Goal: Task Accomplishment & Management: Manage account settings

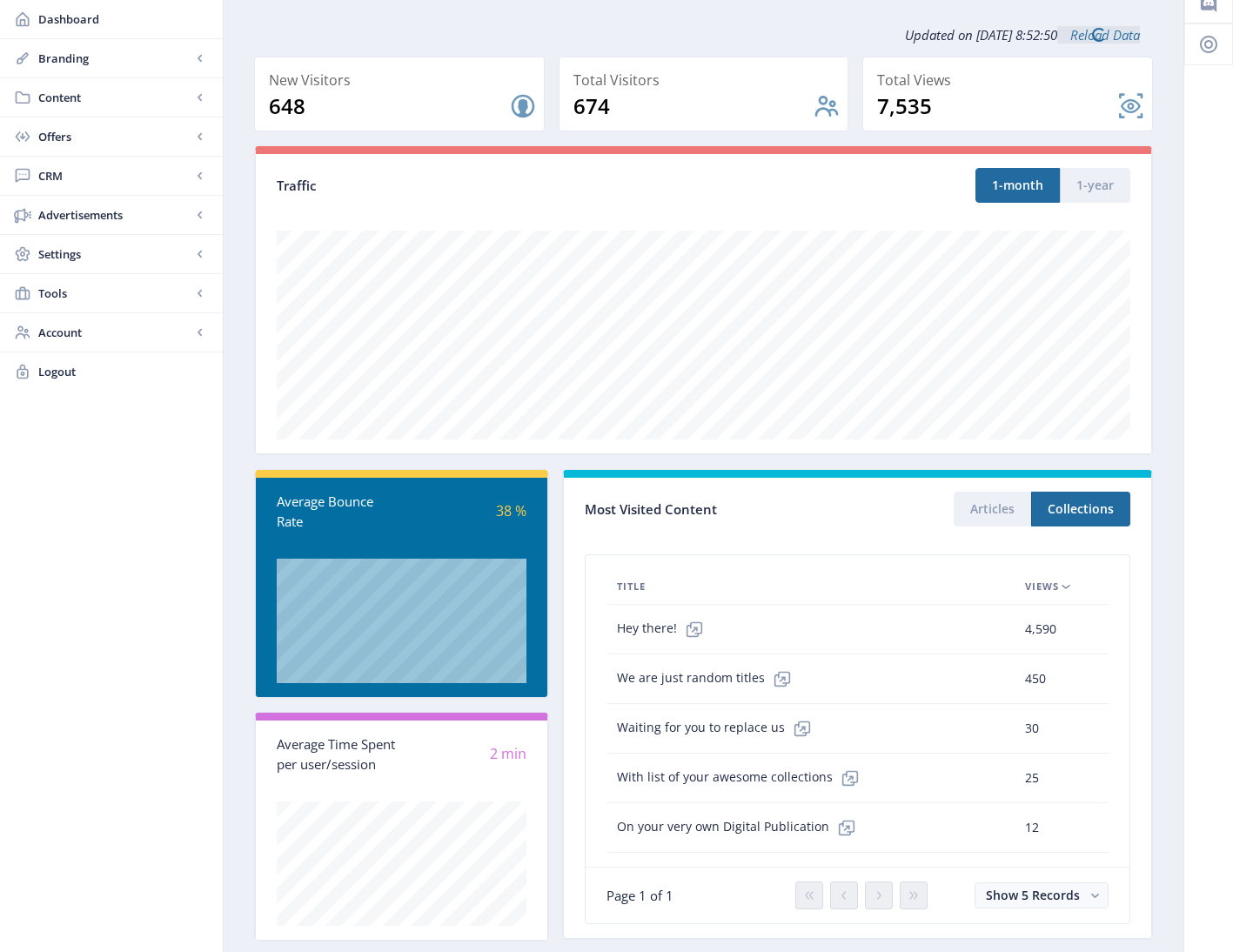
scroll to position [112, 0]
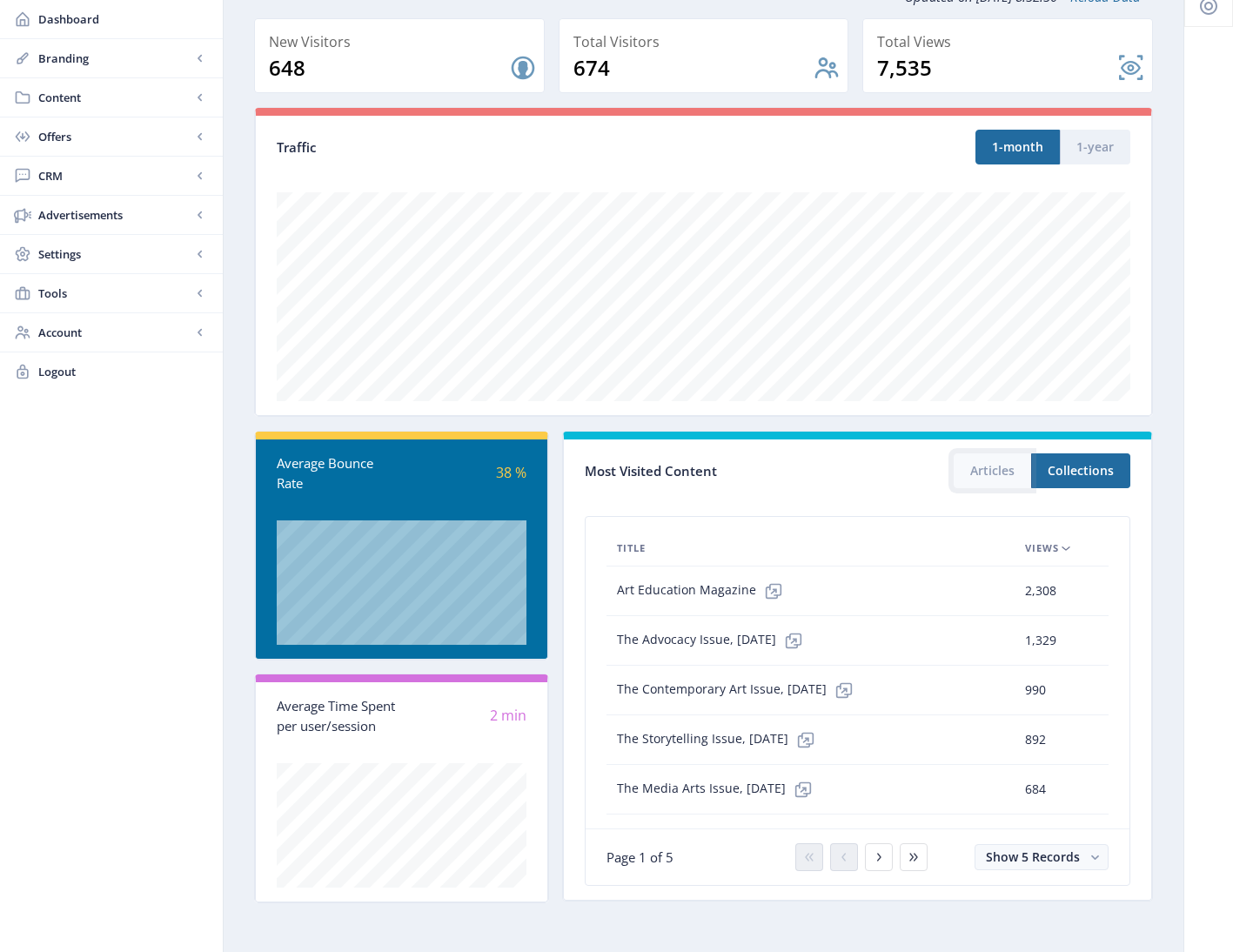
click at [967, 469] on button "Articles" at bounding box center [992, 471] width 78 height 35
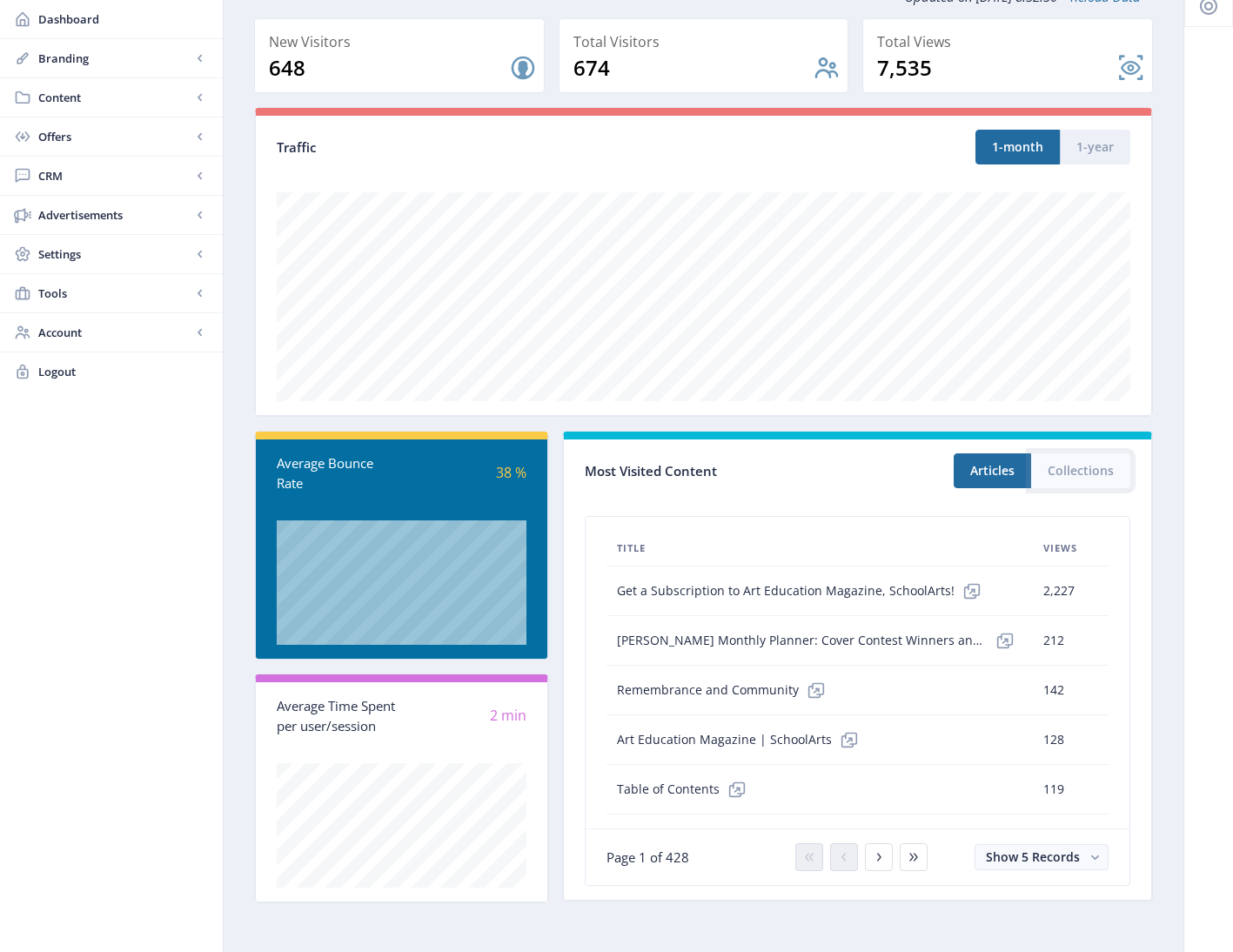
click at [1079, 477] on button "Collections" at bounding box center [1081, 471] width 99 height 35
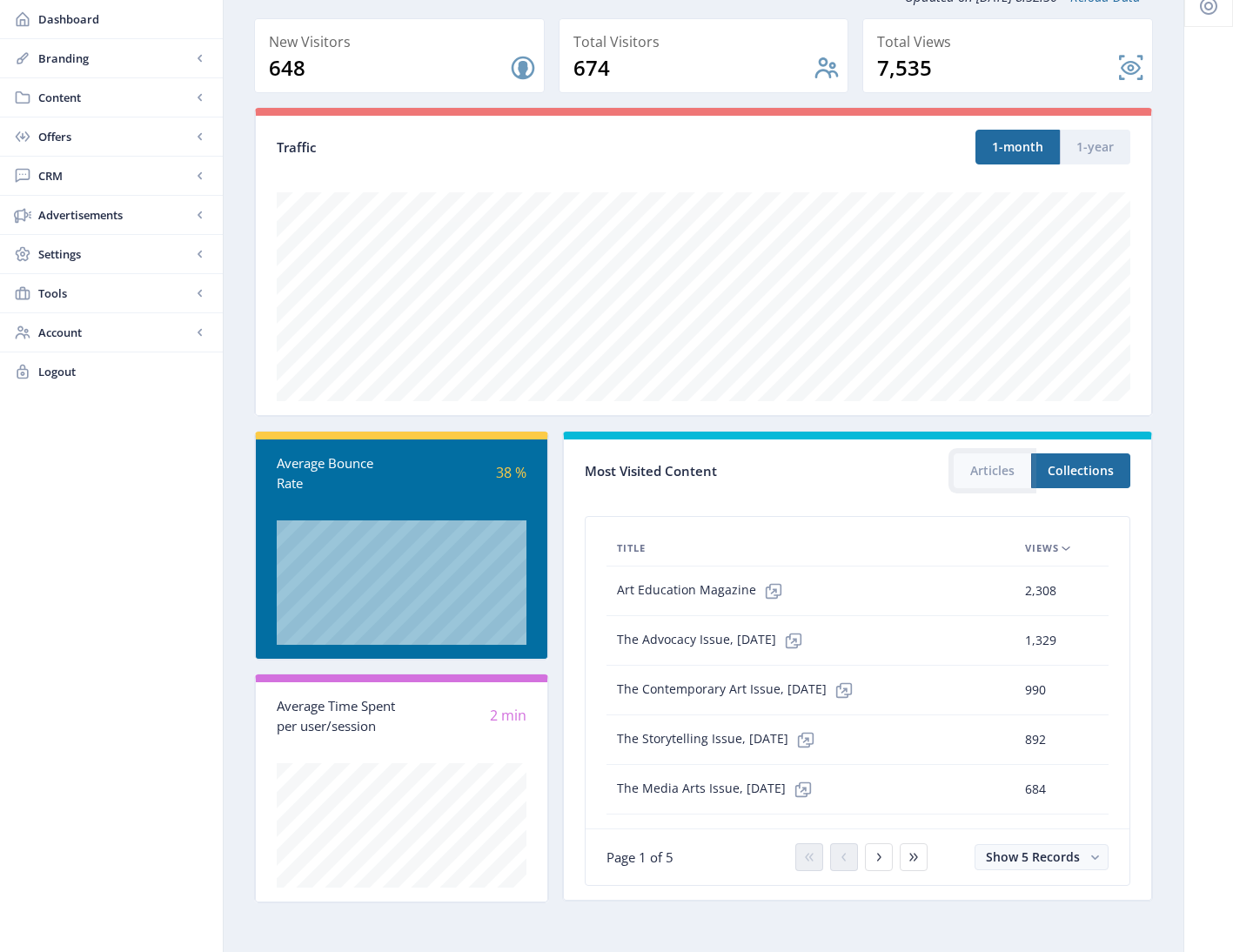
click at [987, 470] on button "Articles" at bounding box center [992, 471] width 78 height 35
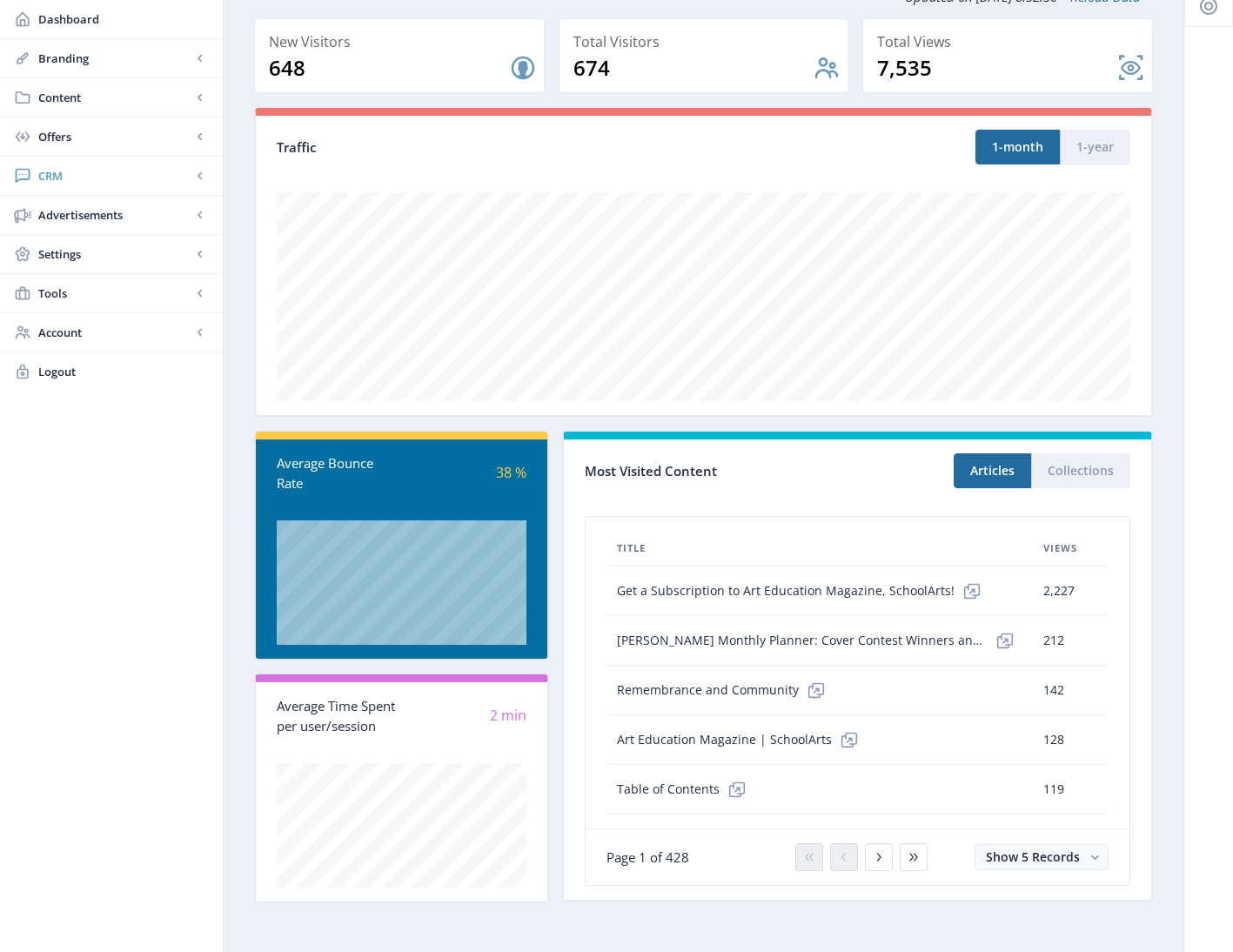
click at [57, 176] on span "CRM" at bounding box center [115, 175] width 153 height 17
click at [73, 216] on span "Readers" at bounding box center [131, 214] width 150 height 17
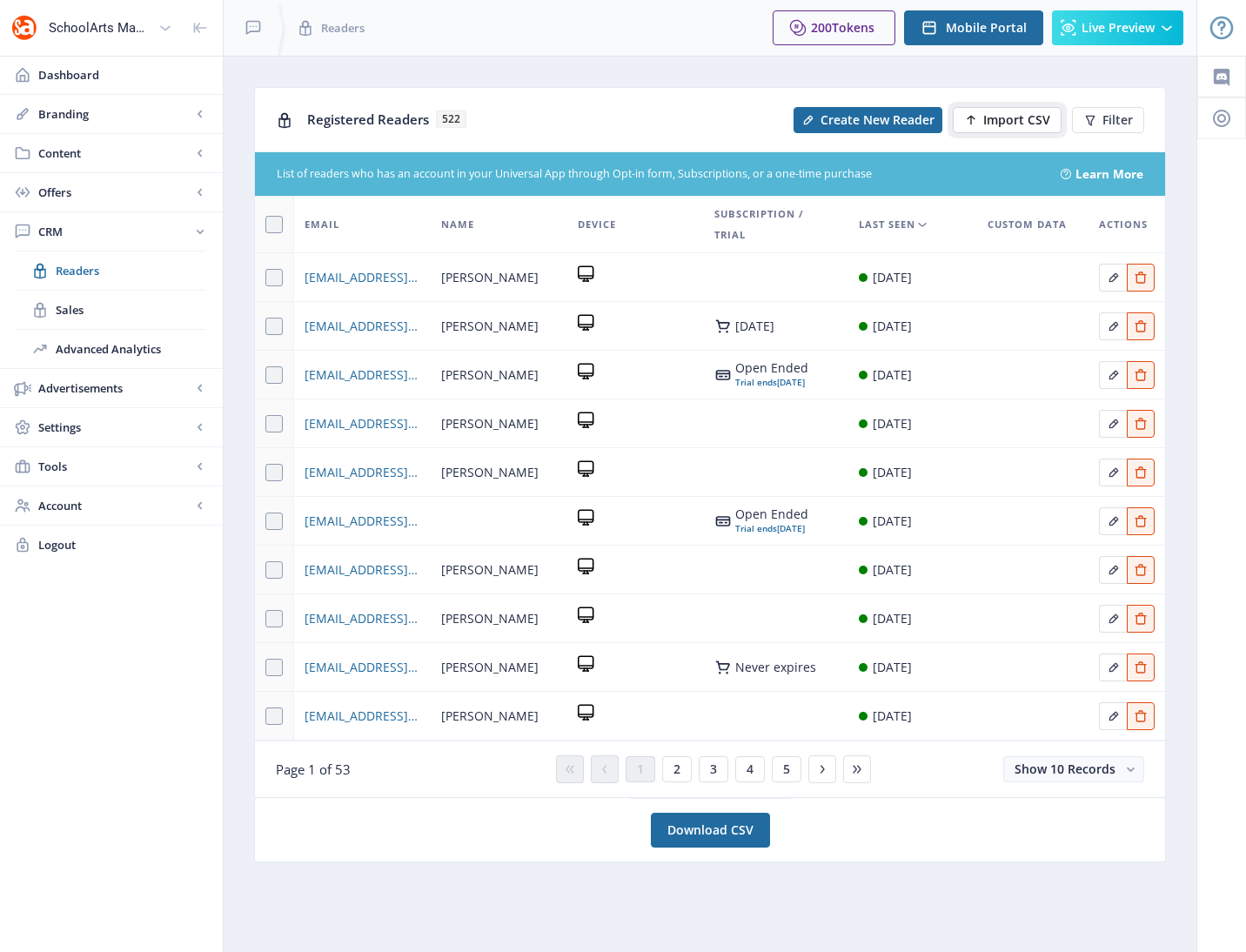
click at [1000, 116] on span "Import CSV" at bounding box center [1016, 120] width 67 height 14
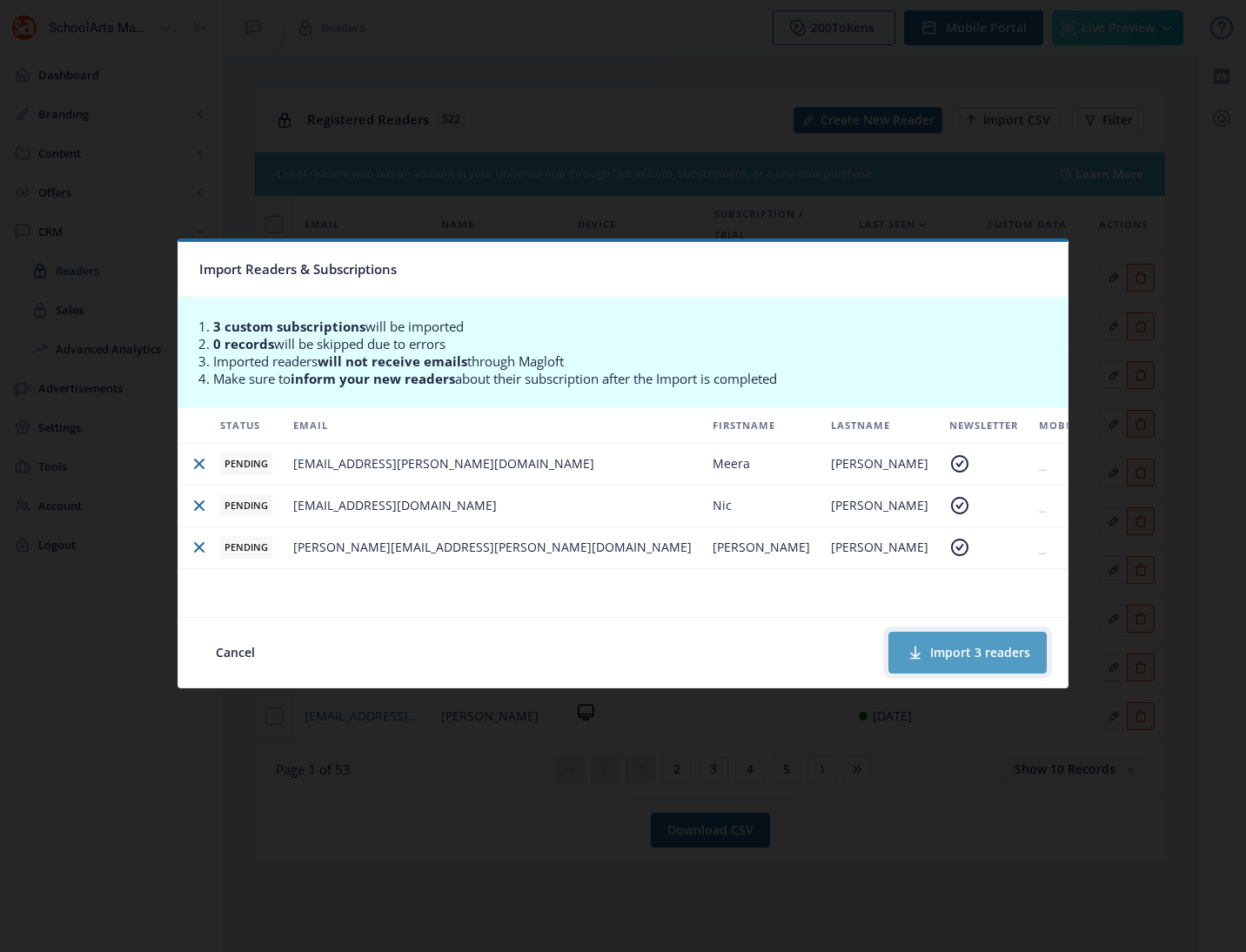
click at [975, 647] on button "Import 3 readers" at bounding box center [967, 653] width 158 height 42
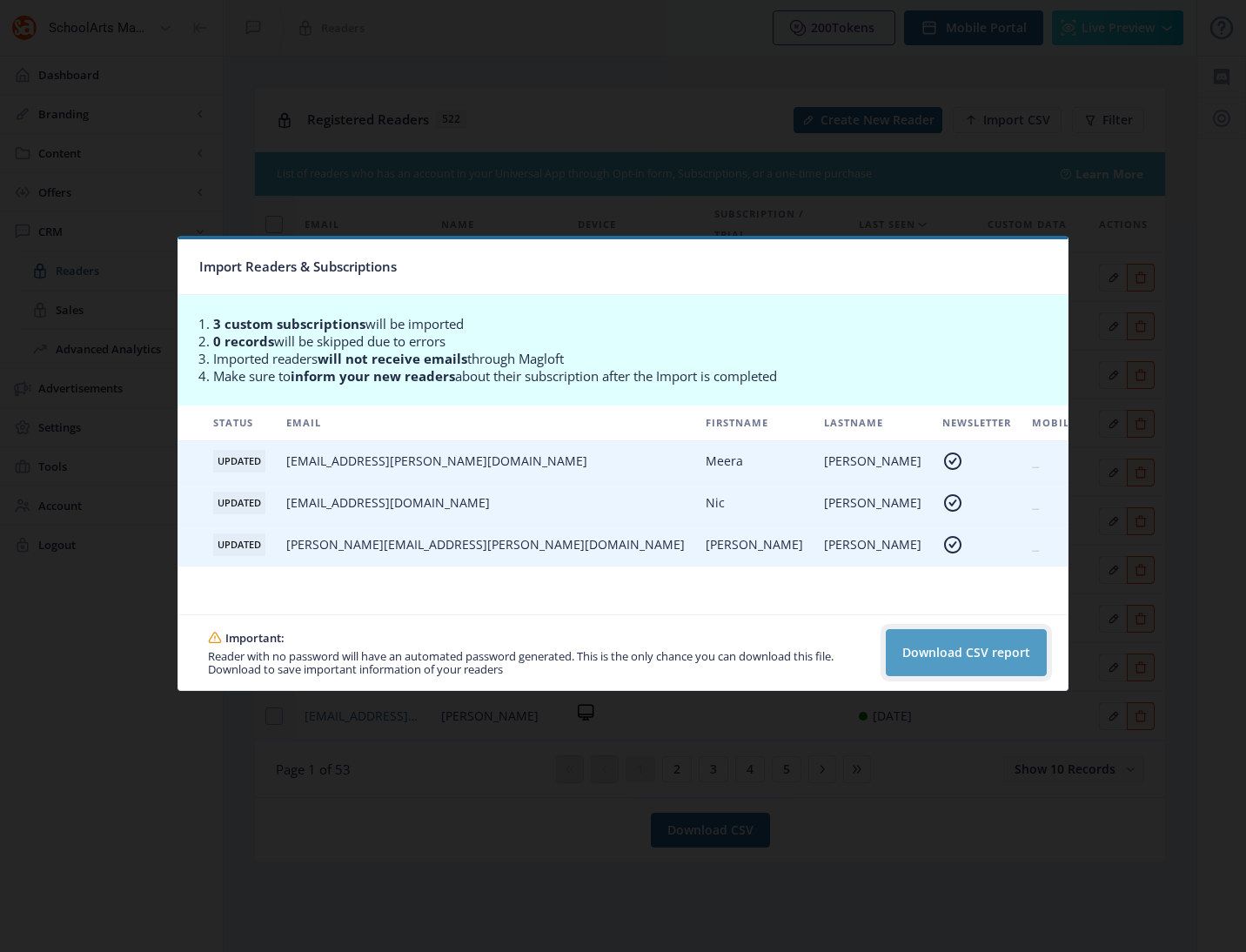
click at [955, 662] on button "Download CSV report" at bounding box center [966, 652] width 161 height 47
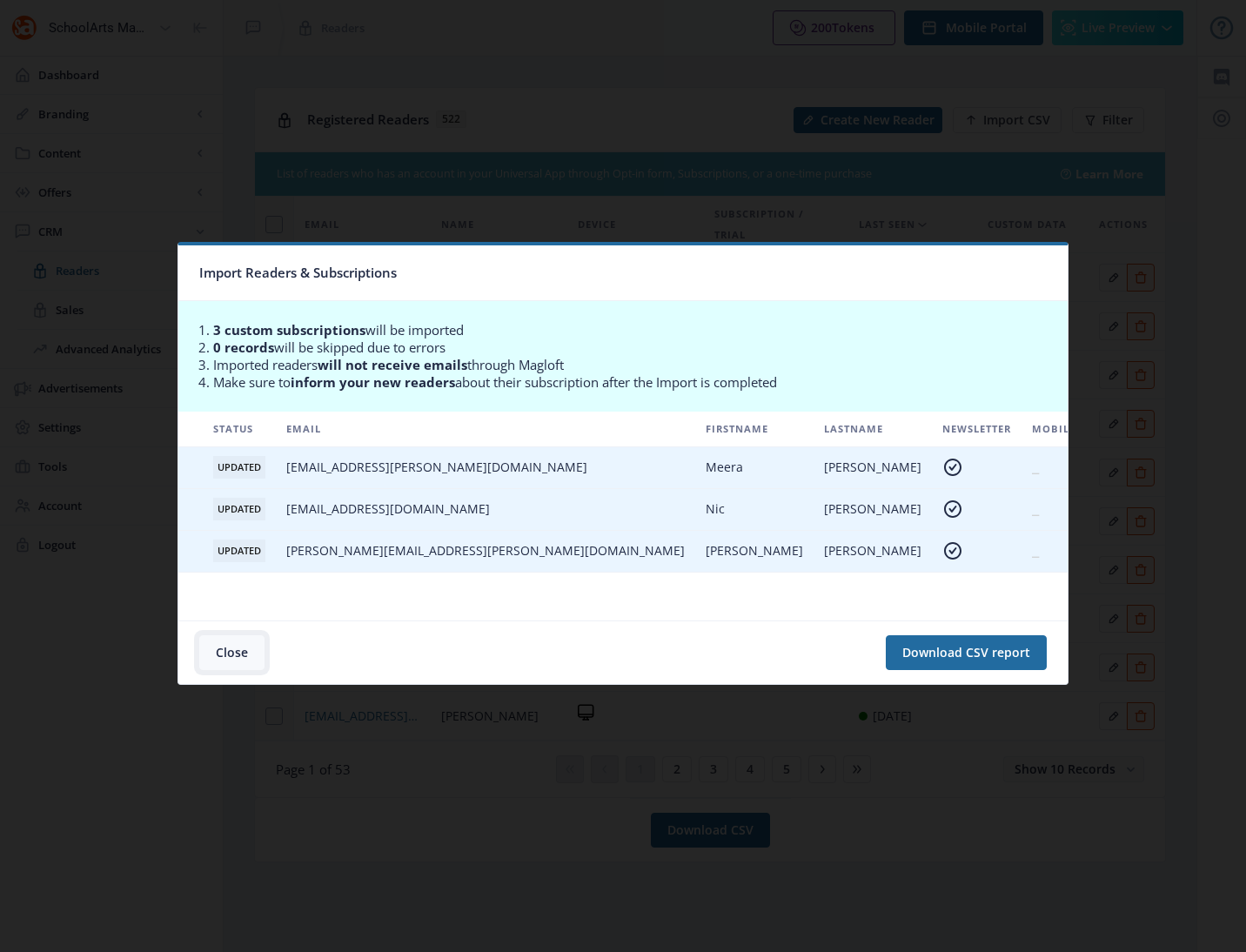
click at [241, 649] on button "Close" at bounding box center [231, 653] width 65 height 35
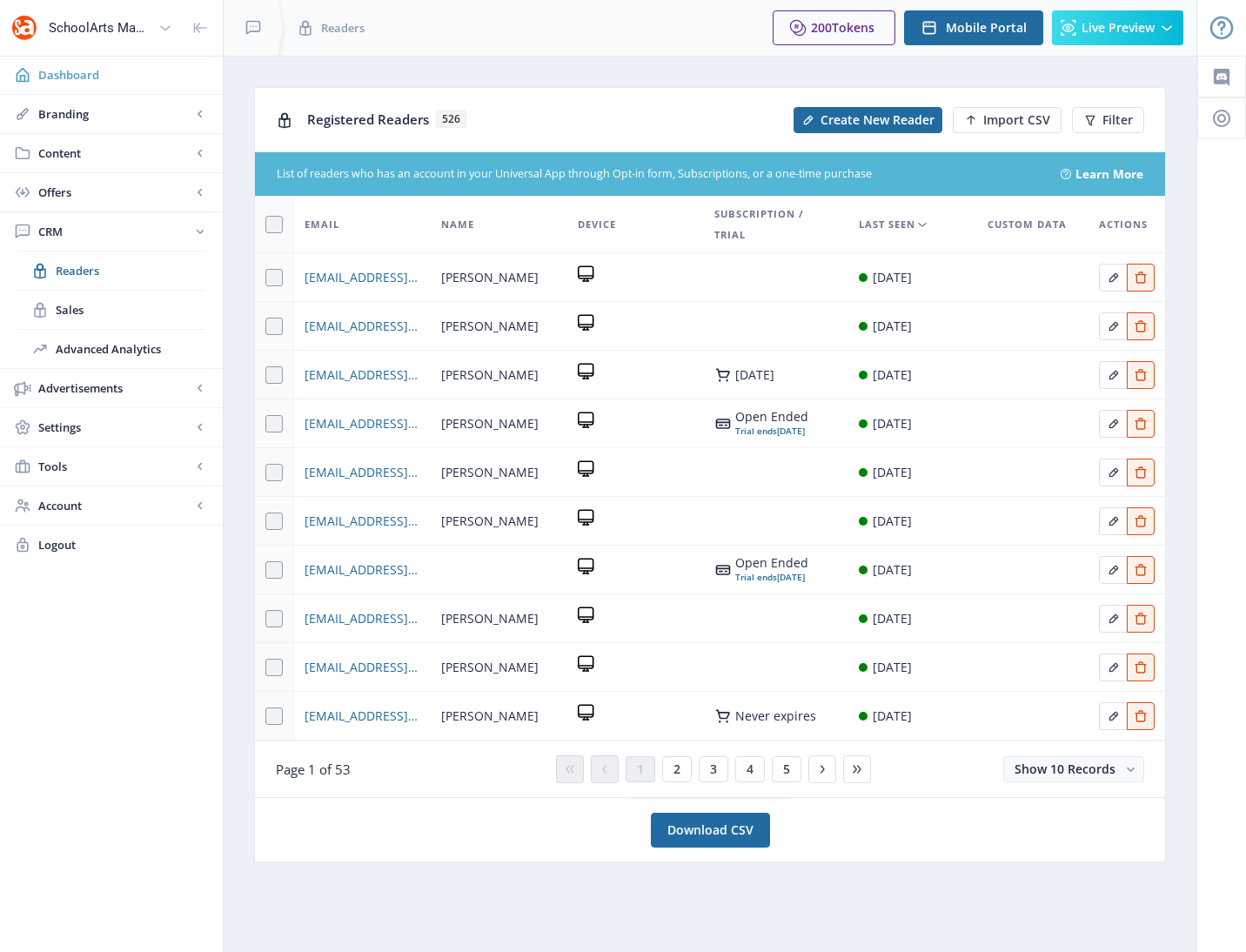
click at [75, 75] on span "Dashboard" at bounding box center [123, 74] width 171 height 17
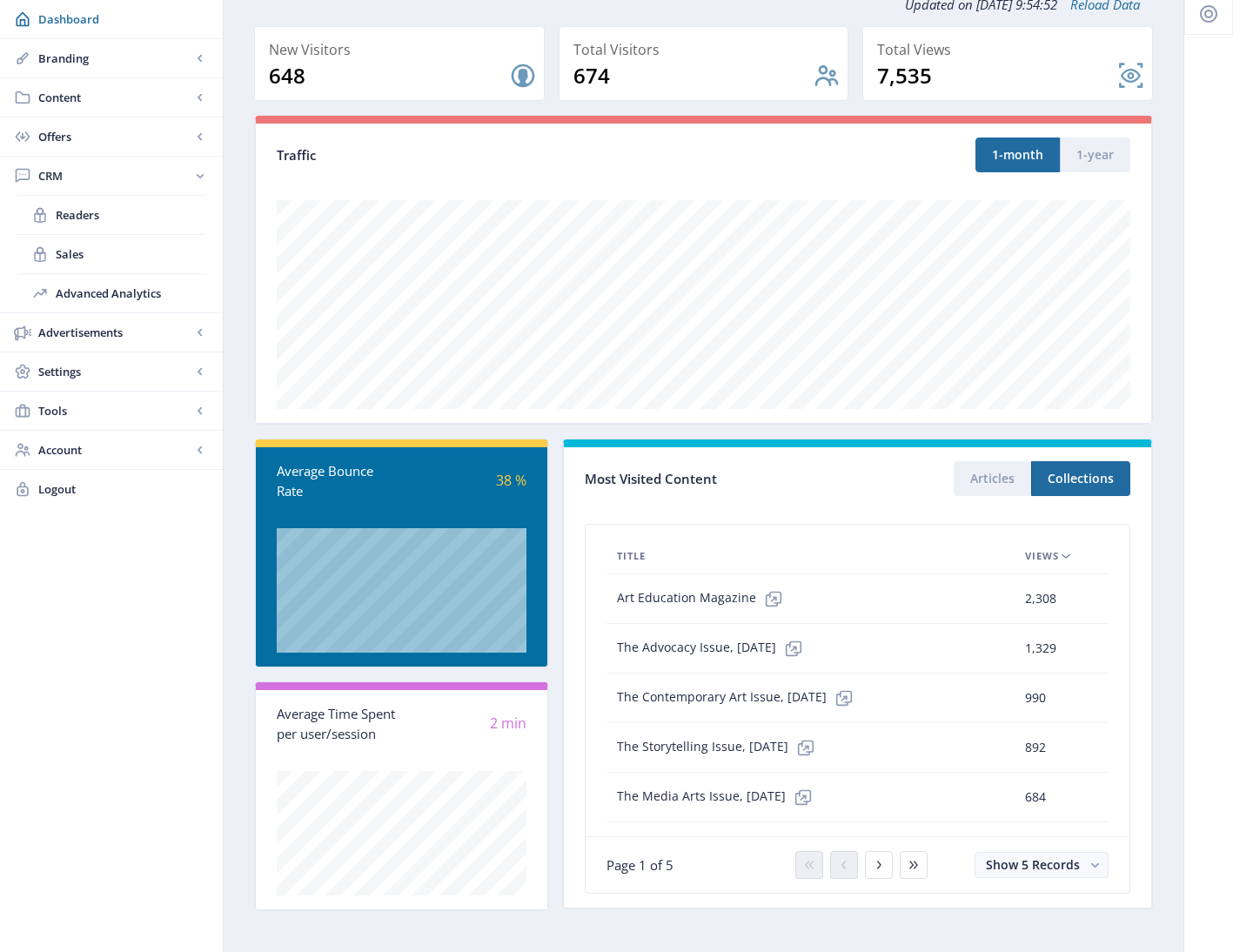
scroll to position [112, 0]
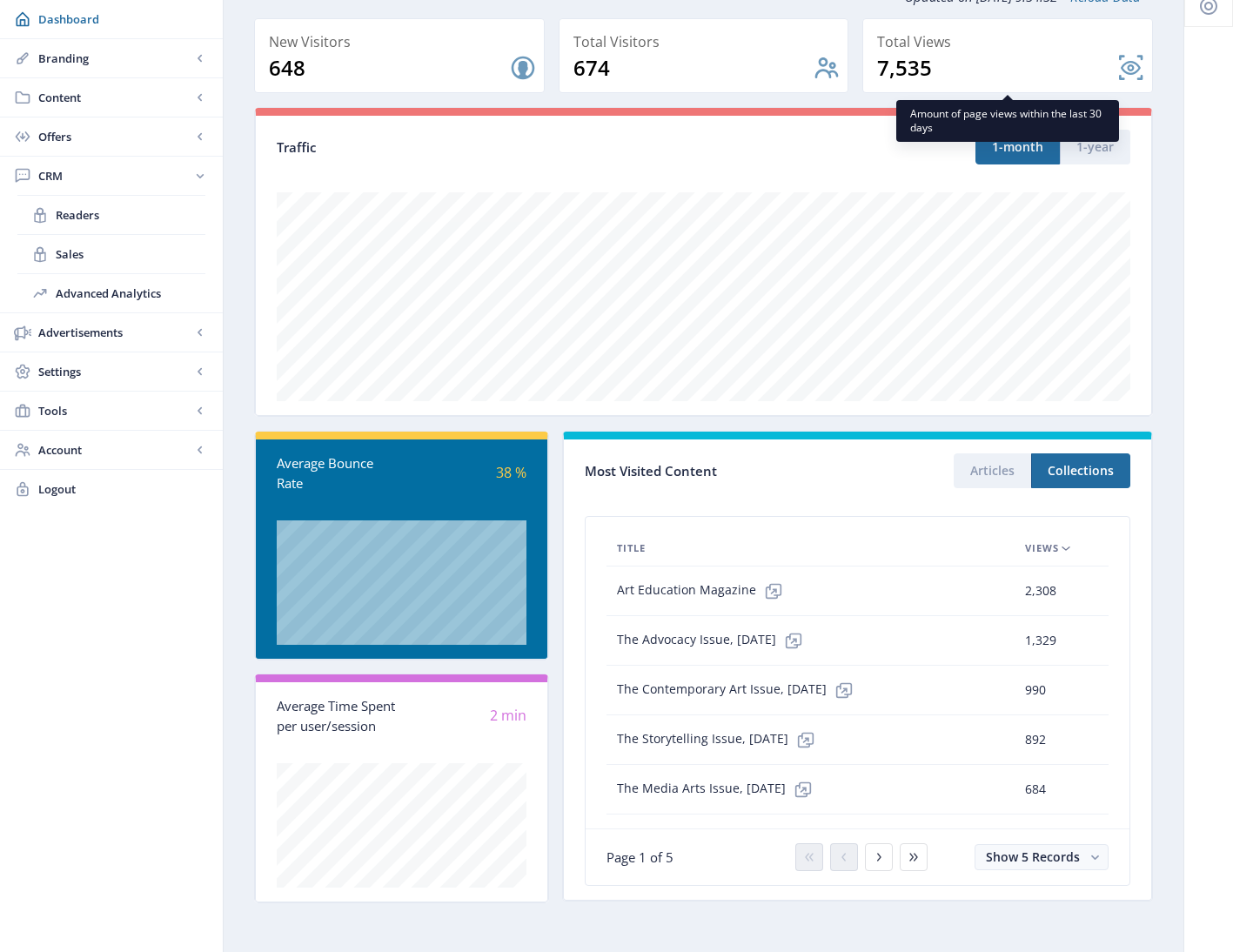
click at [1136, 65] on nb-card-back at bounding box center [1008, 56] width 290 height 75
click at [1126, 68] on nb-card-back at bounding box center [1008, 56] width 290 height 75
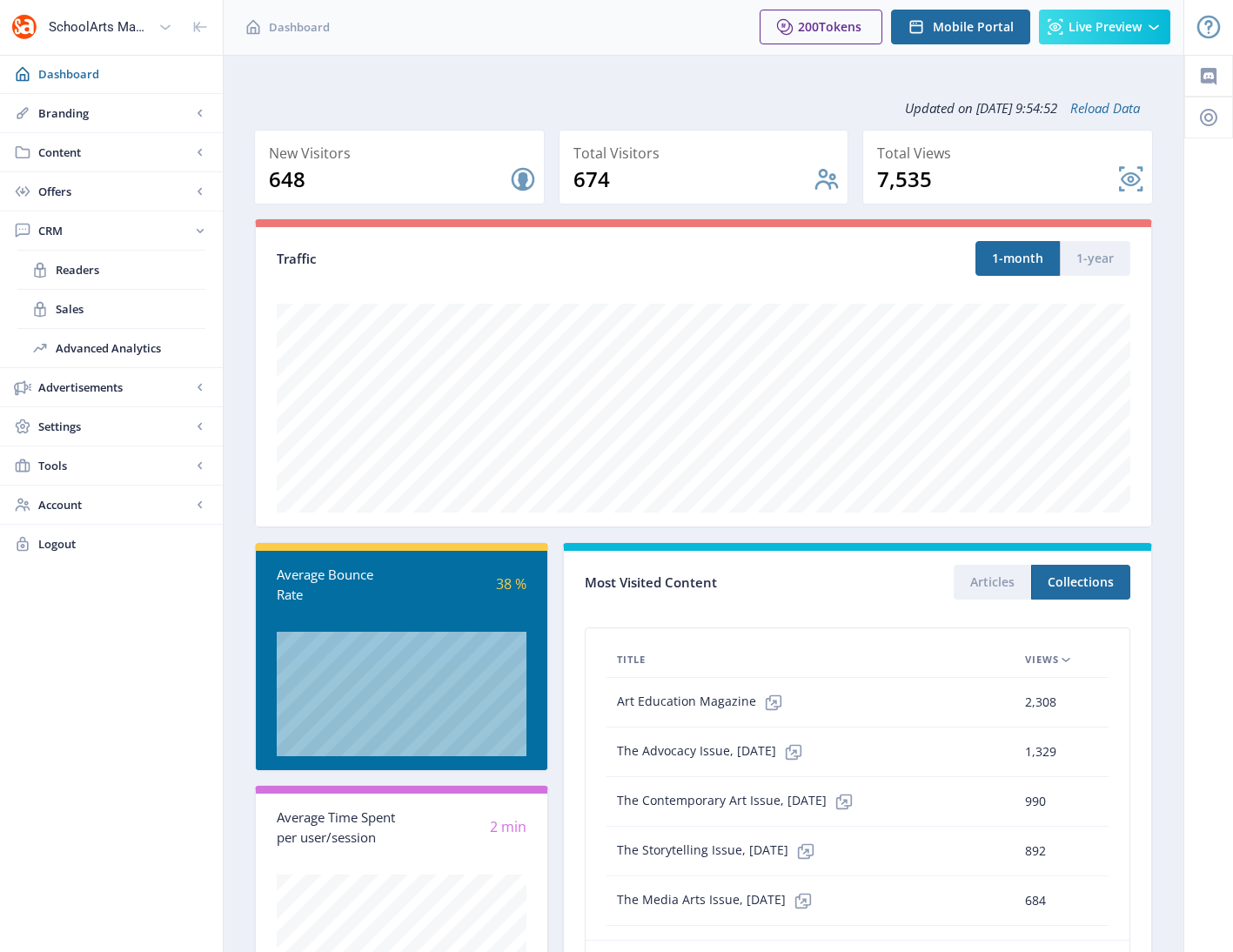
scroll to position [0, 0]
click at [1088, 258] on button "1-year" at bounding box center [1094, 259] width 70 height 35
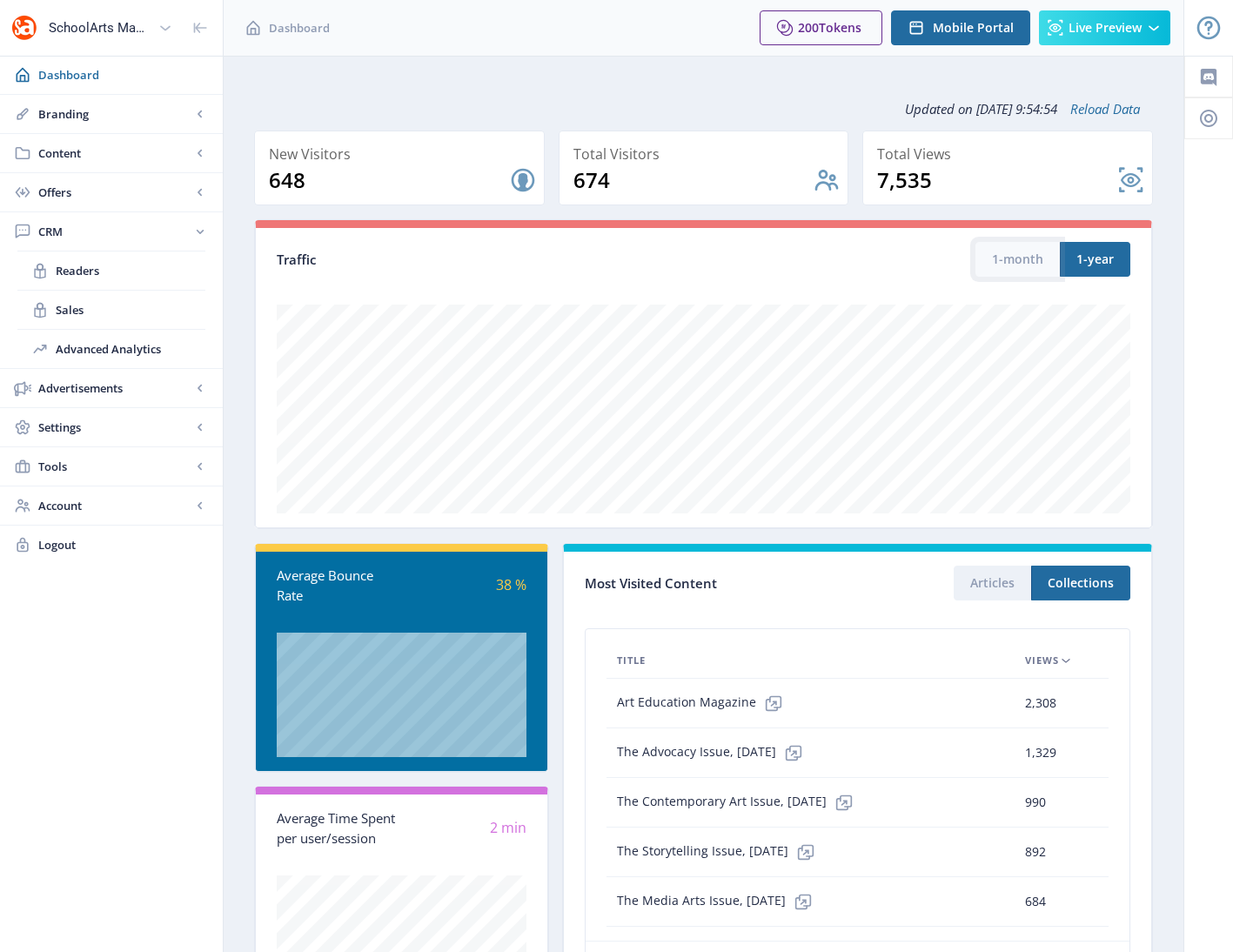
click at [1001, 261] on button "1-month" at bounding box center [1018, 259] width 84 height 35
click at [802, 756] on icon at bounding box center [793, 752] width 17 height 17
click at [1039, 755] on span "1,329" at bounding box center [1040, 752] width 31 height 21
click at [1061, 658] on icon at bounding box center [1065, 660] width 14 height 14
click at [1066, 660] on icon at bounding box center [1065, 660] width 14 height 14
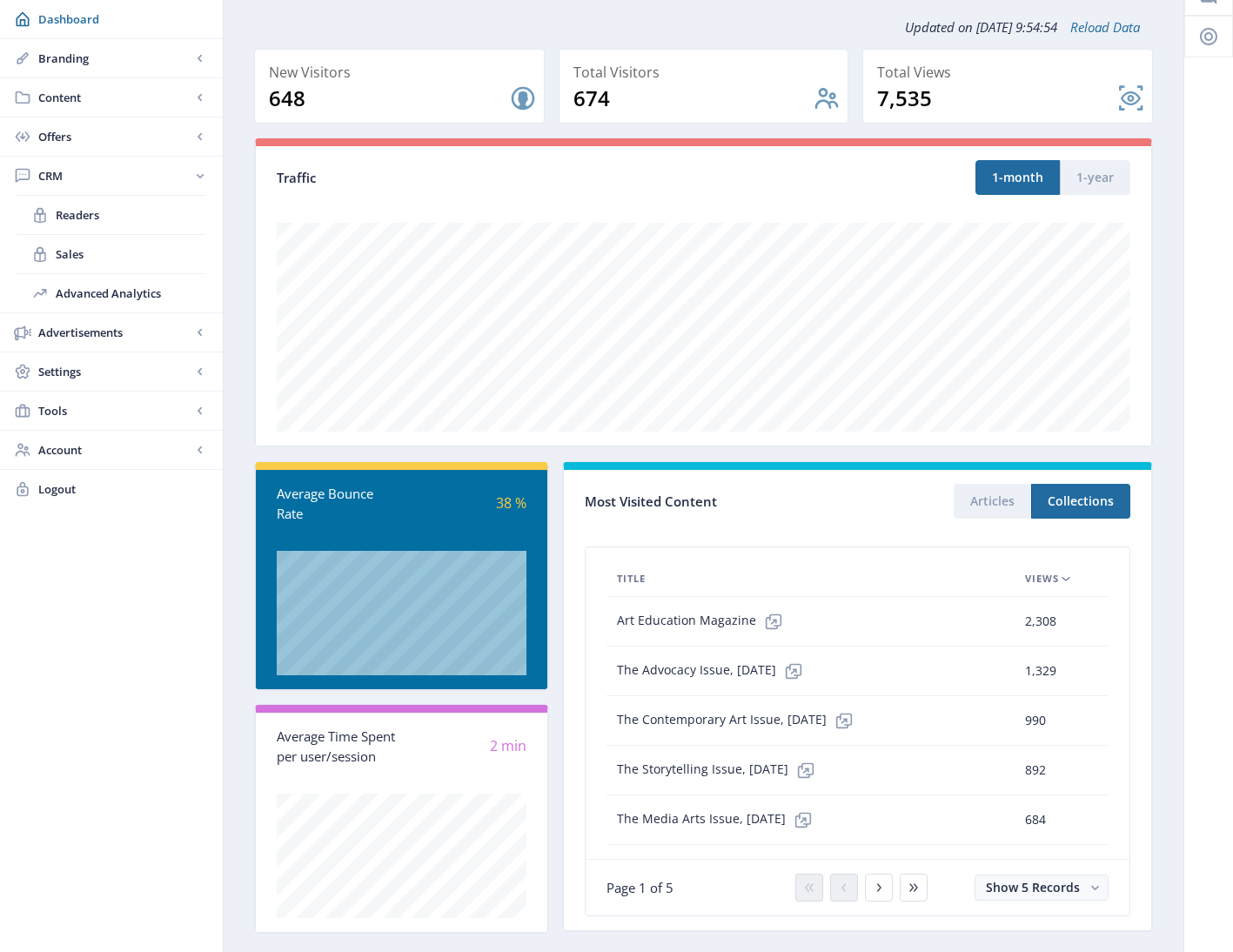
scroll to position [112, 0]
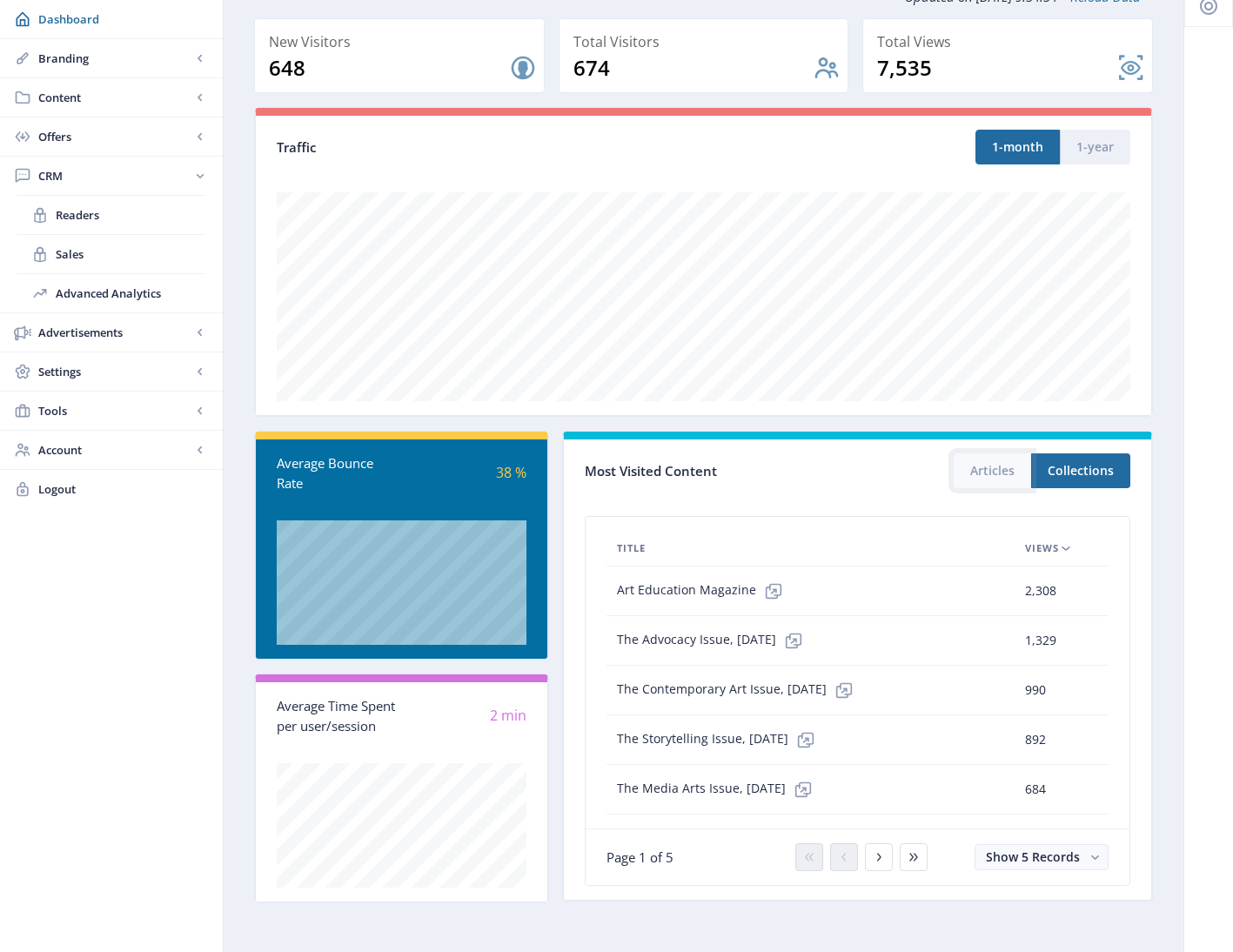
click at [995, 476] on button "Articles" at bounding box center [992, 471] width 78 height 35
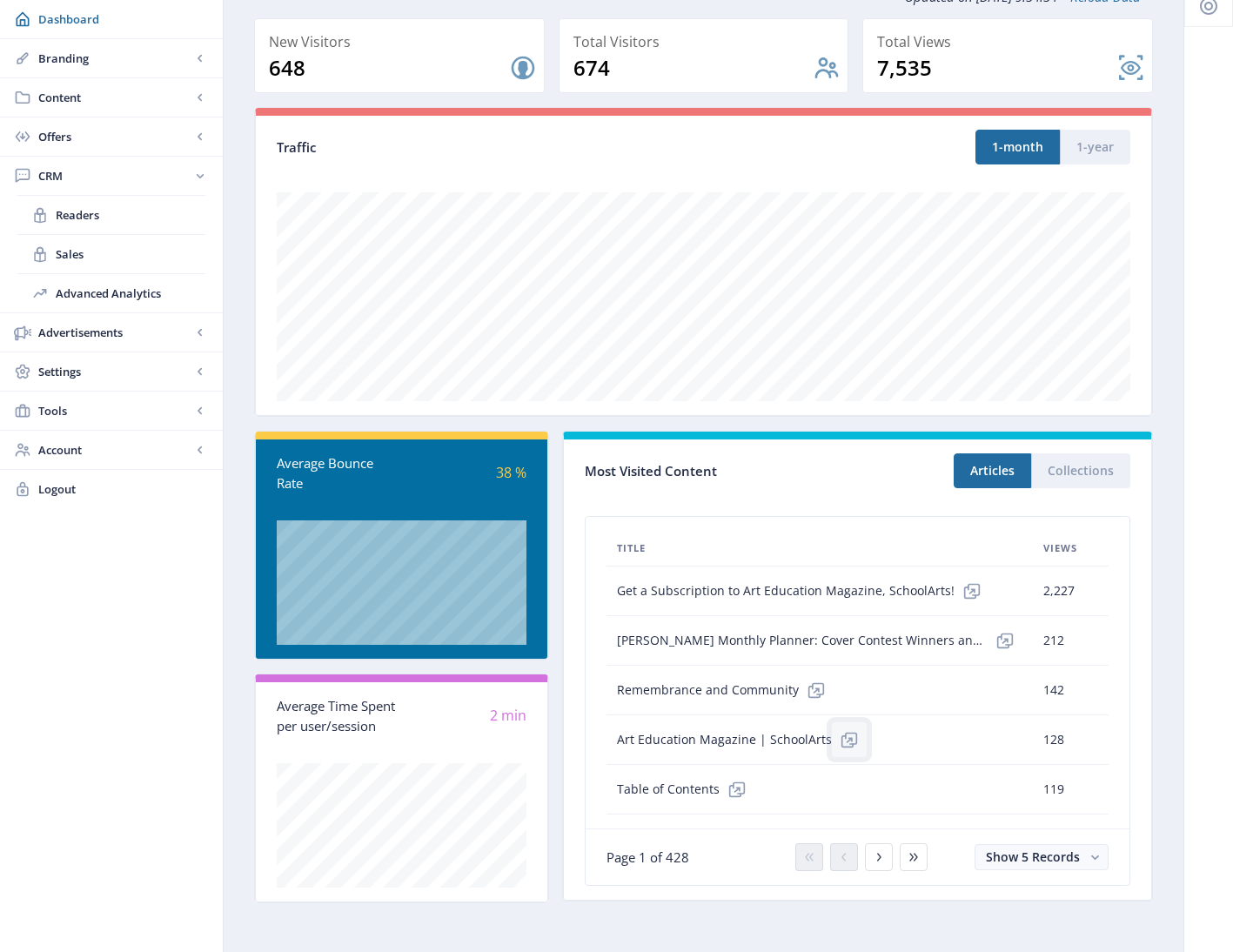
click at [841, 740] on icon at bounding box center [847, 740] width 12 height 12
click at [734, 791] on icon at bounding box center [737, 789] width 17 height 17
click at [873, 859] on icon at bounding box center [878, 856] width 14 height 14
click at [882, 859] on icon at bounding box center [878, 856] width 14 height 14
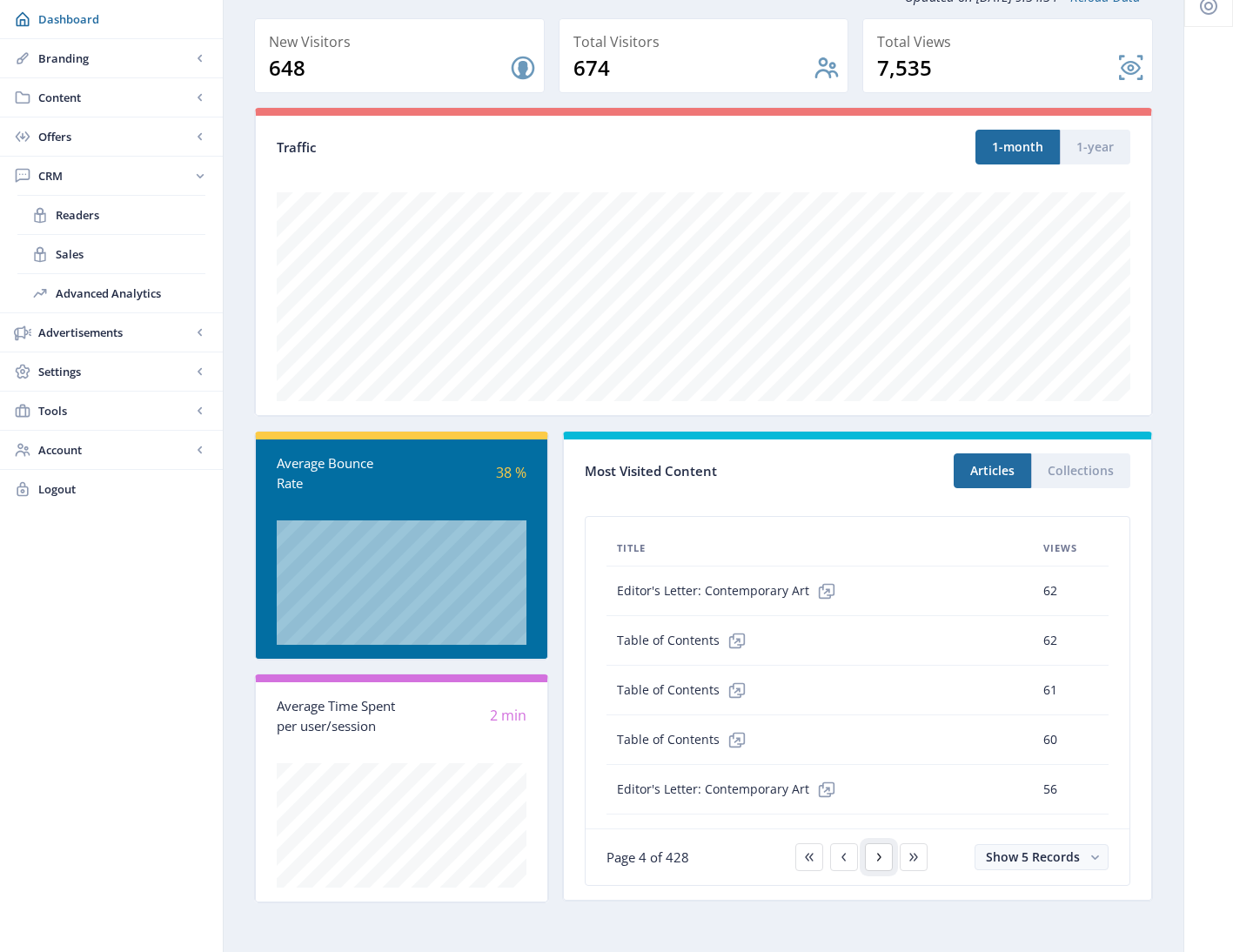
click at [882, 859] on icon at bounding box center [878, 856] width 14 height 14
click at [141, 298] on span "Advanced Analytics" at bounding box center [131, 293] width 150 height 17
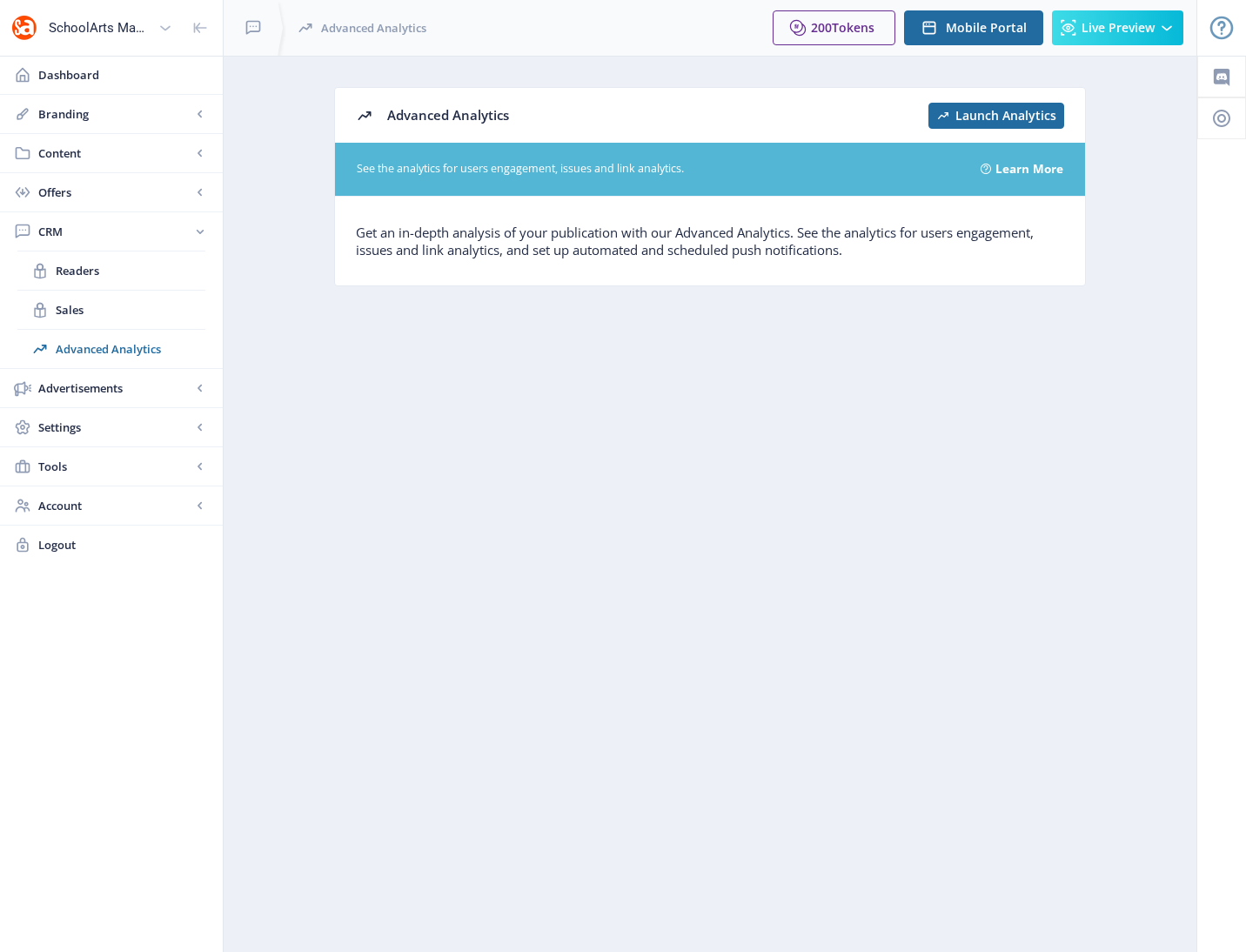
click at [1031, 165] on link "Learn More" at bounding box center [1029, 170] width 68 height 27
click at [90, 264] on span "Readers" at bounding box center [131, 270] width 150 height 17
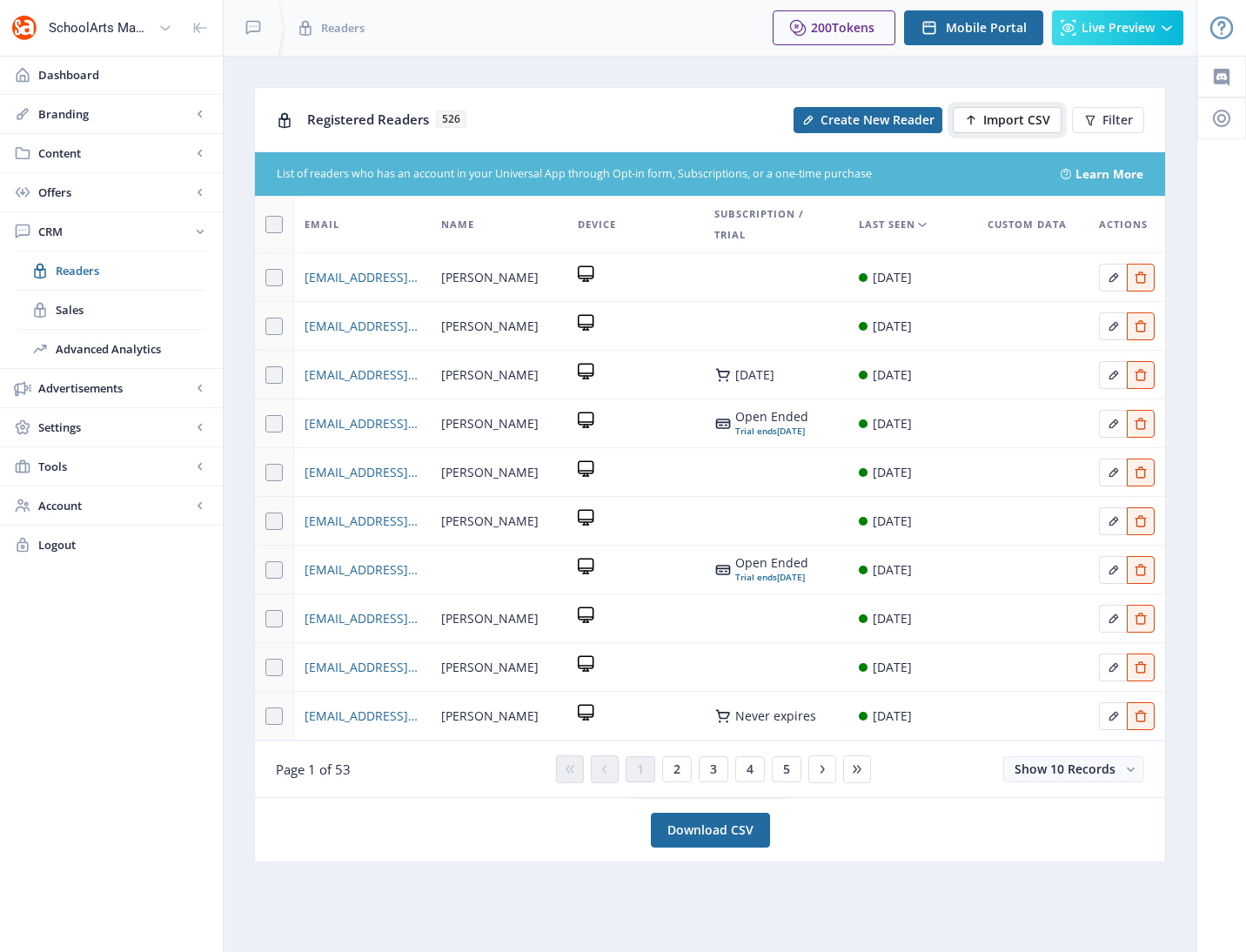
click at [1024, 118] on span "Import CSV" at bounding box center [1016, 120] width 67 height 14
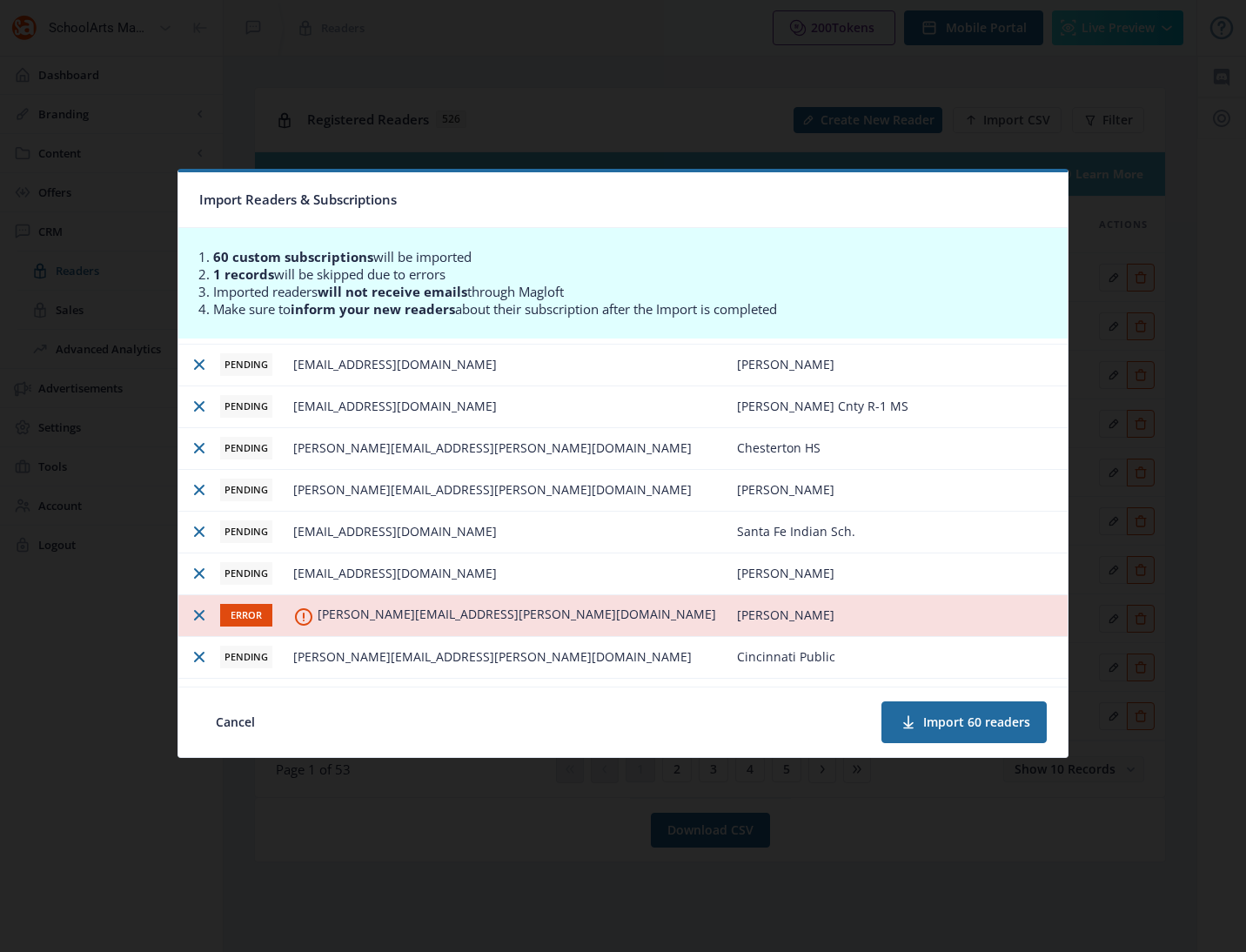
scroll to position [1129, 0]
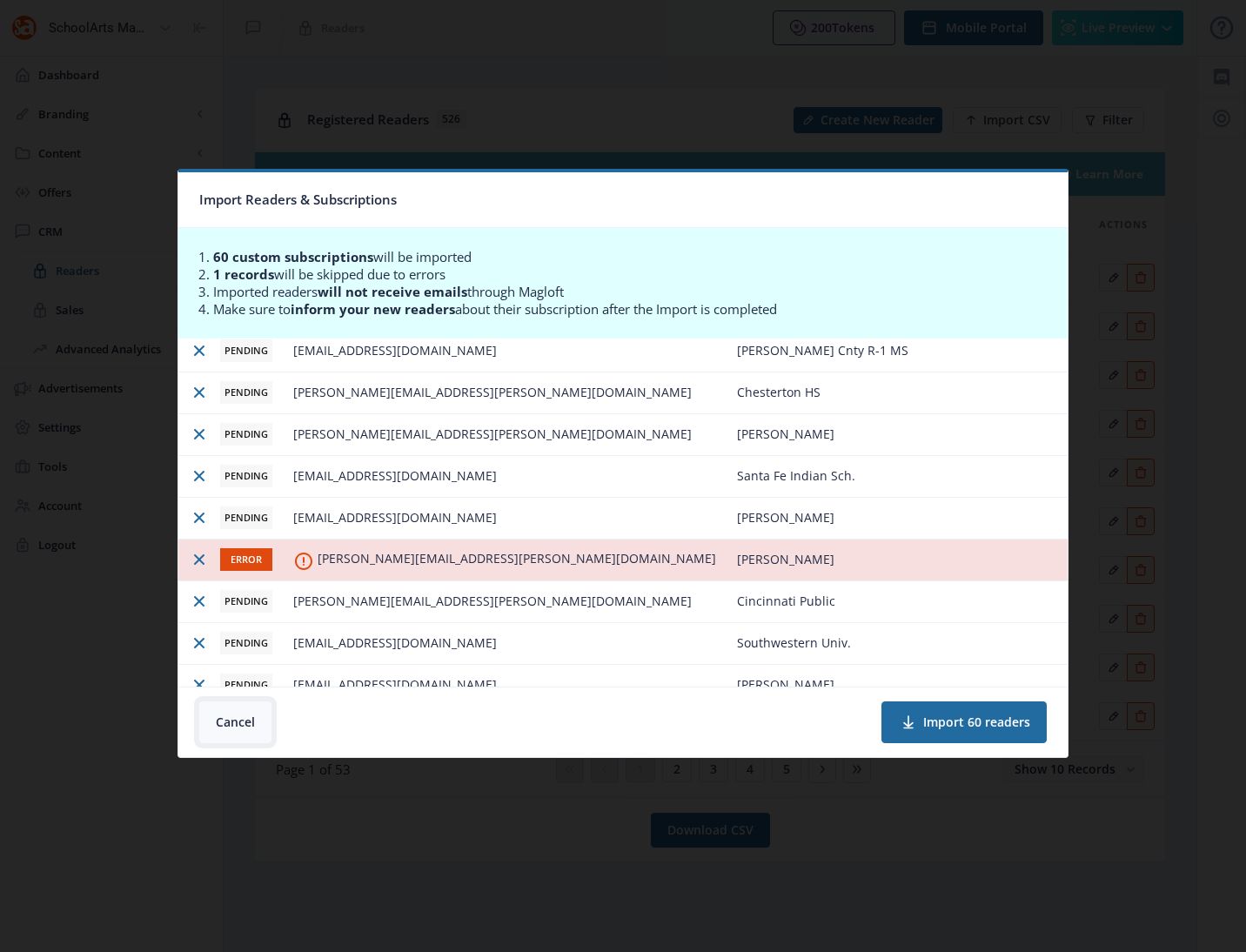
click at [239, 723] on button "Cancel" at bounding box center [235, 722] width 72 height 42
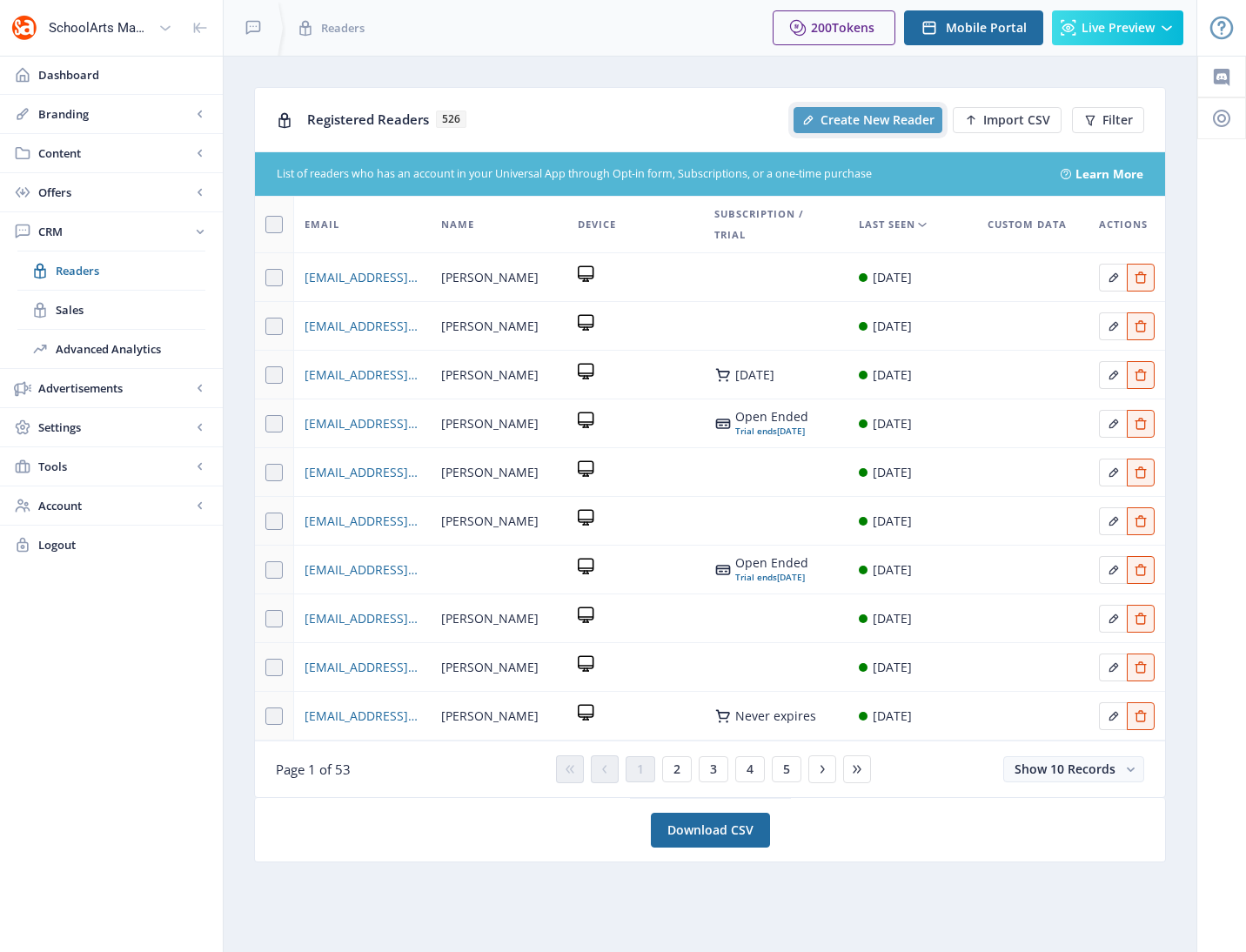
click at [849, 120] on span "Create New Reader" at bounding box center [877, 120] width 114 height 14
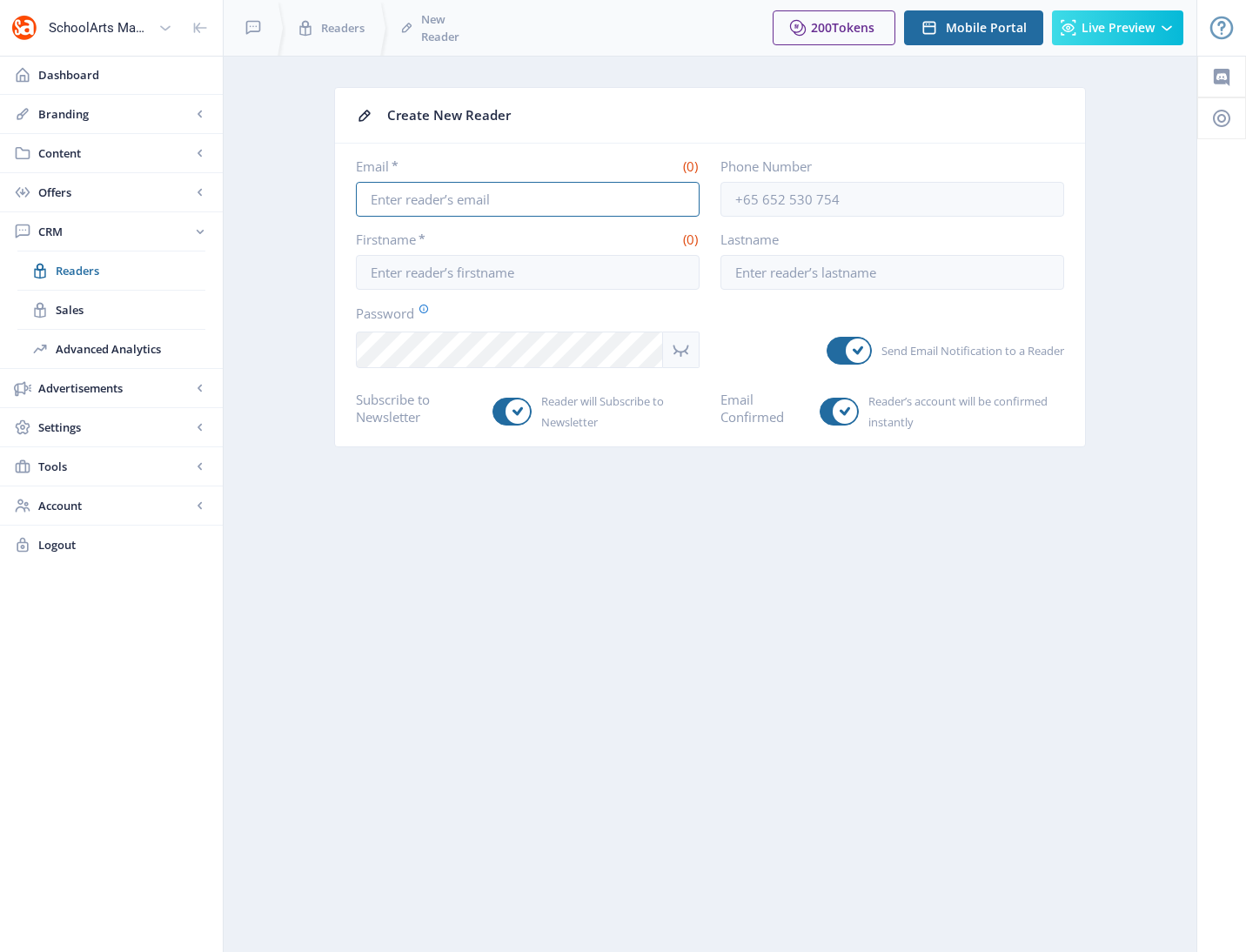
type input "juliawade@davisart.com"
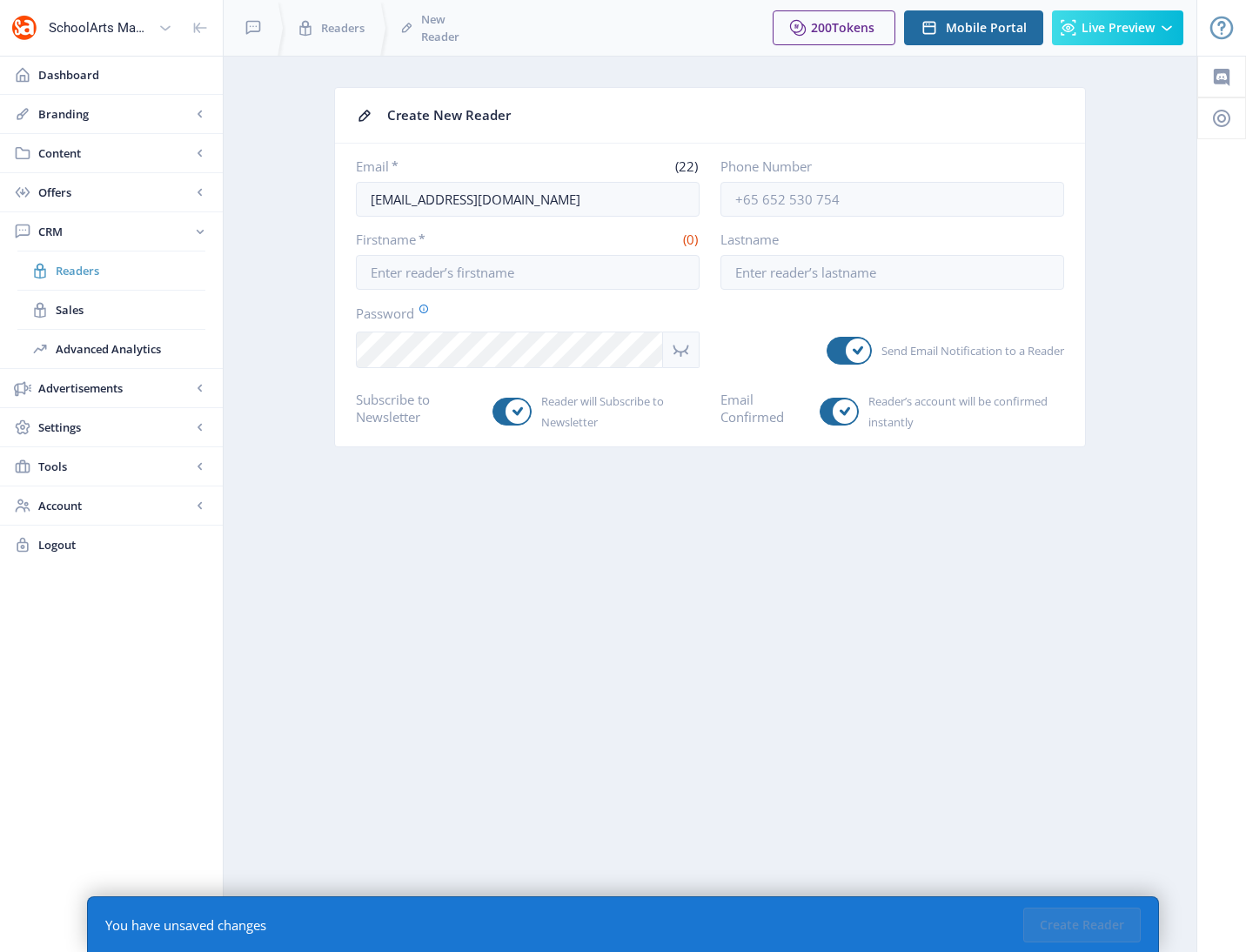
click at [81, 269] on span "Readers" at bounding box center [131, 270] width 150 height 17
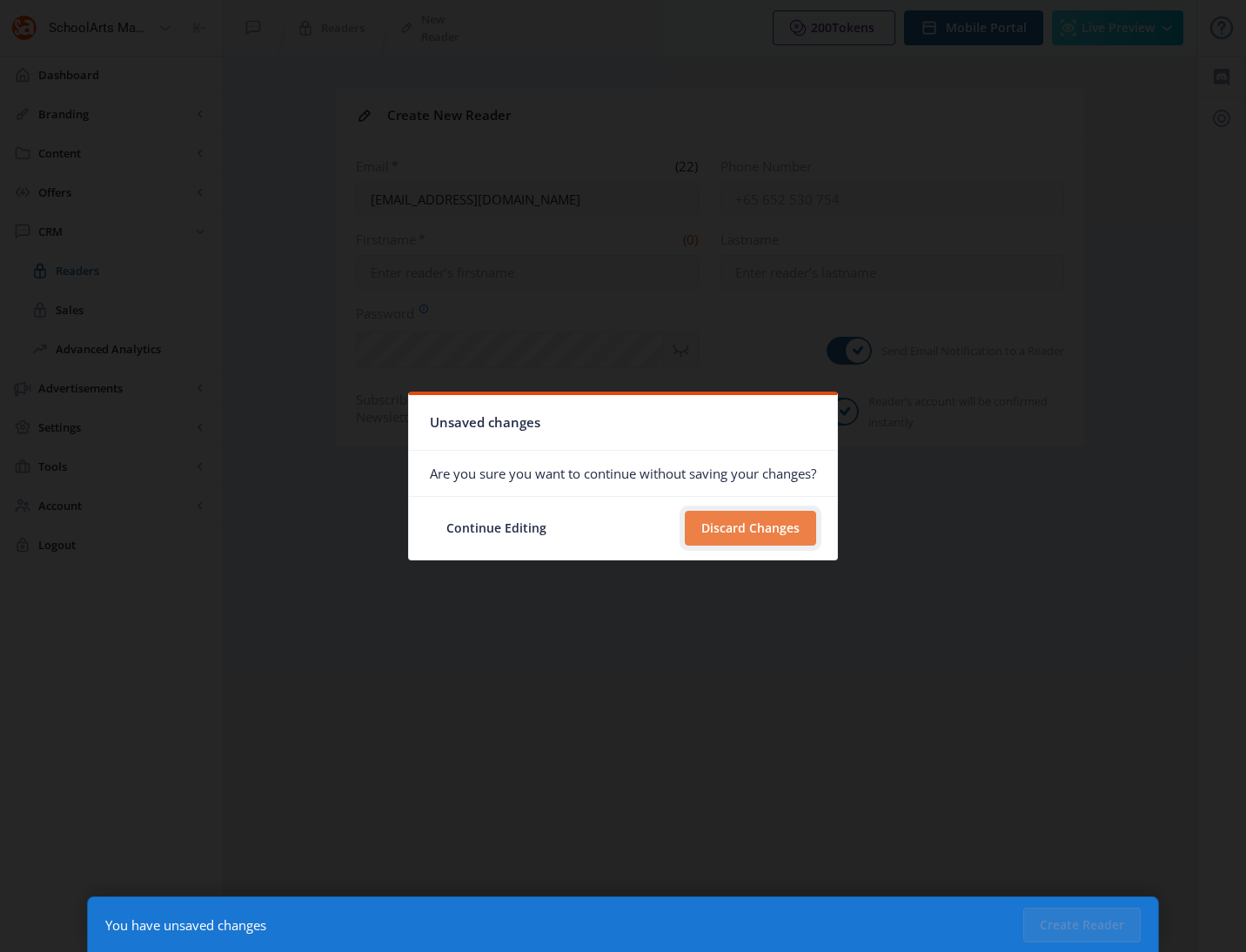
click at [715, 521] on button "Discard Changes" at bounding box center [750, 528] width 131 height 35
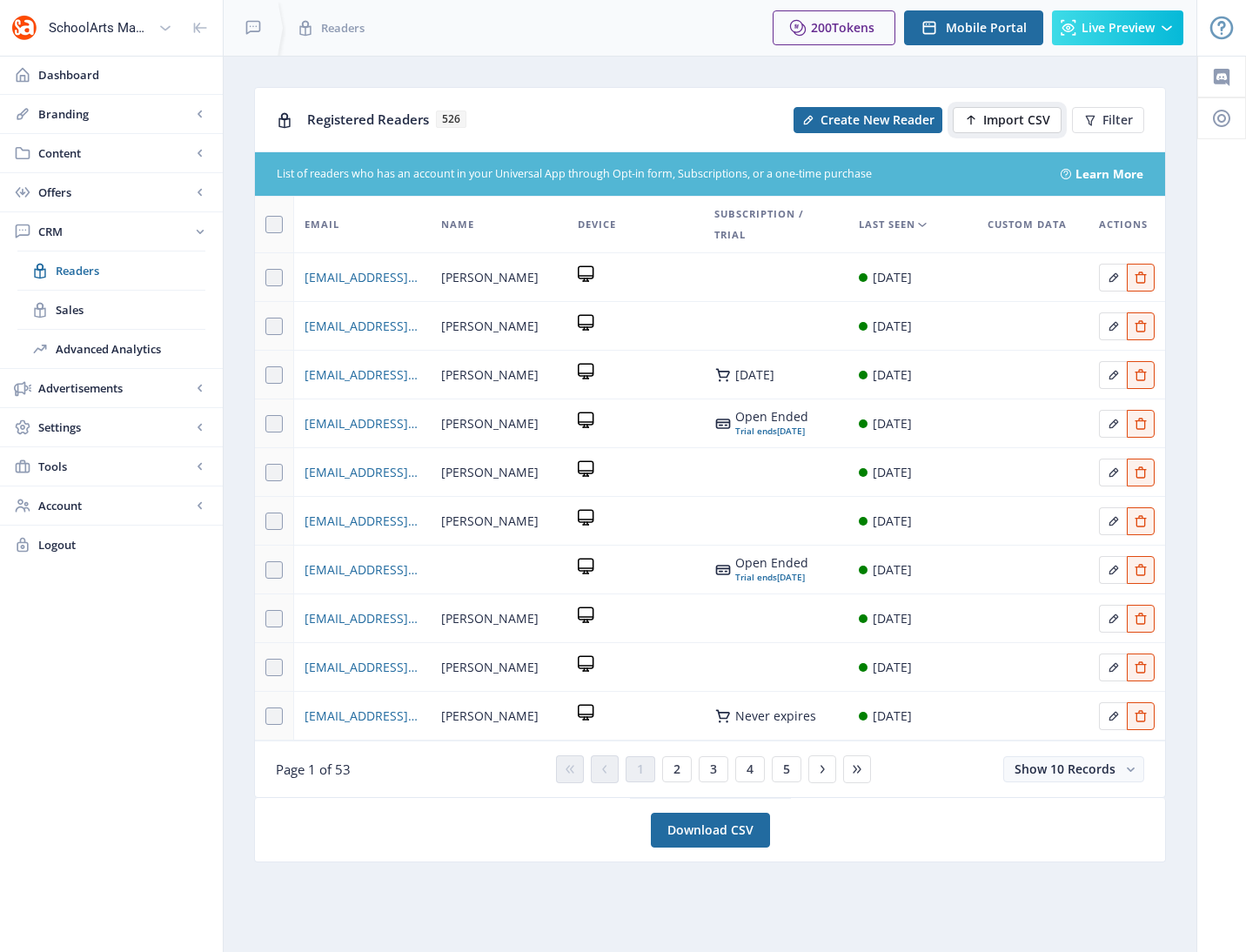
click at [1000, 115] on span "Import CSV" at bounding box center [1016, 120] width 67 height 14
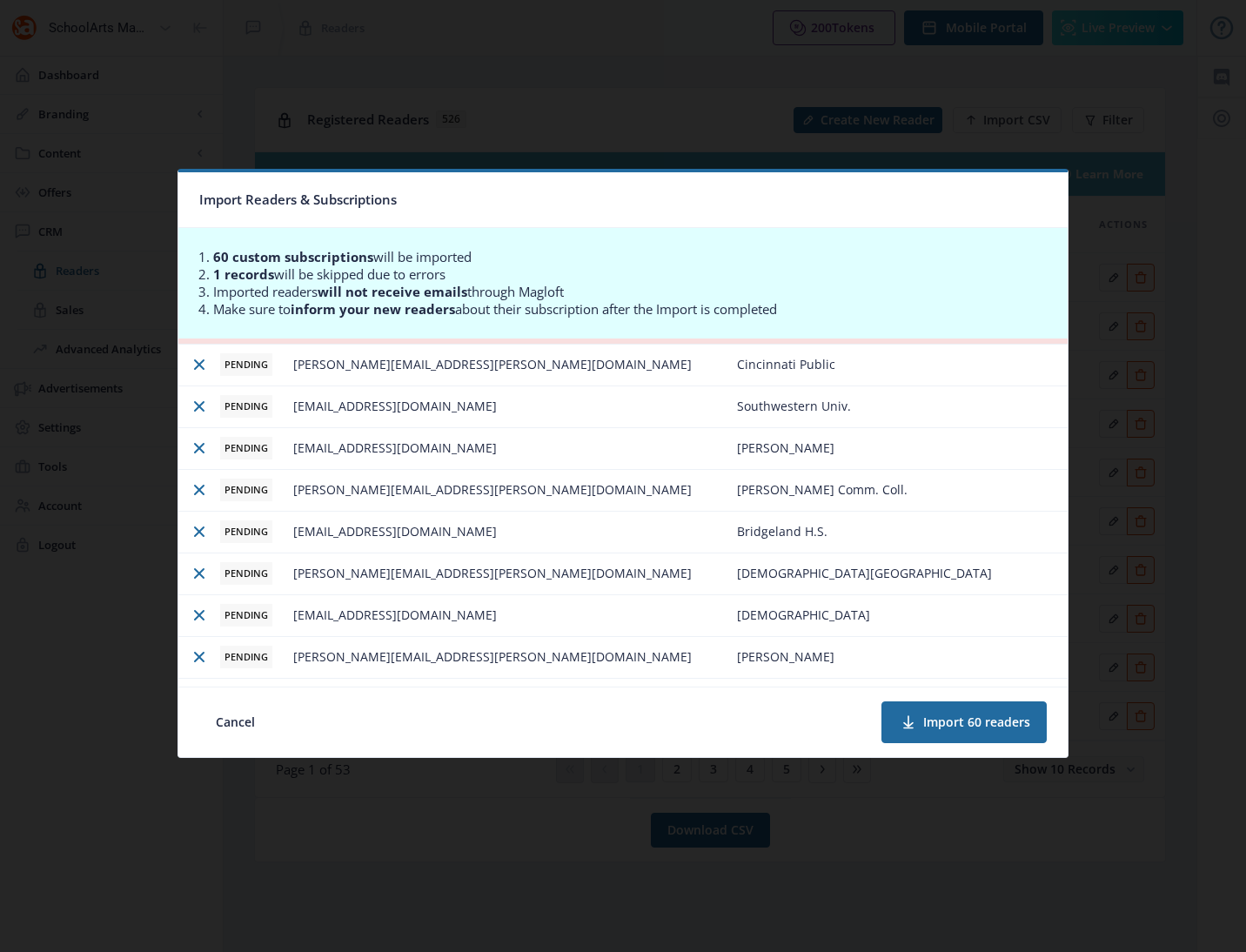
scroll to position [1177, 0]
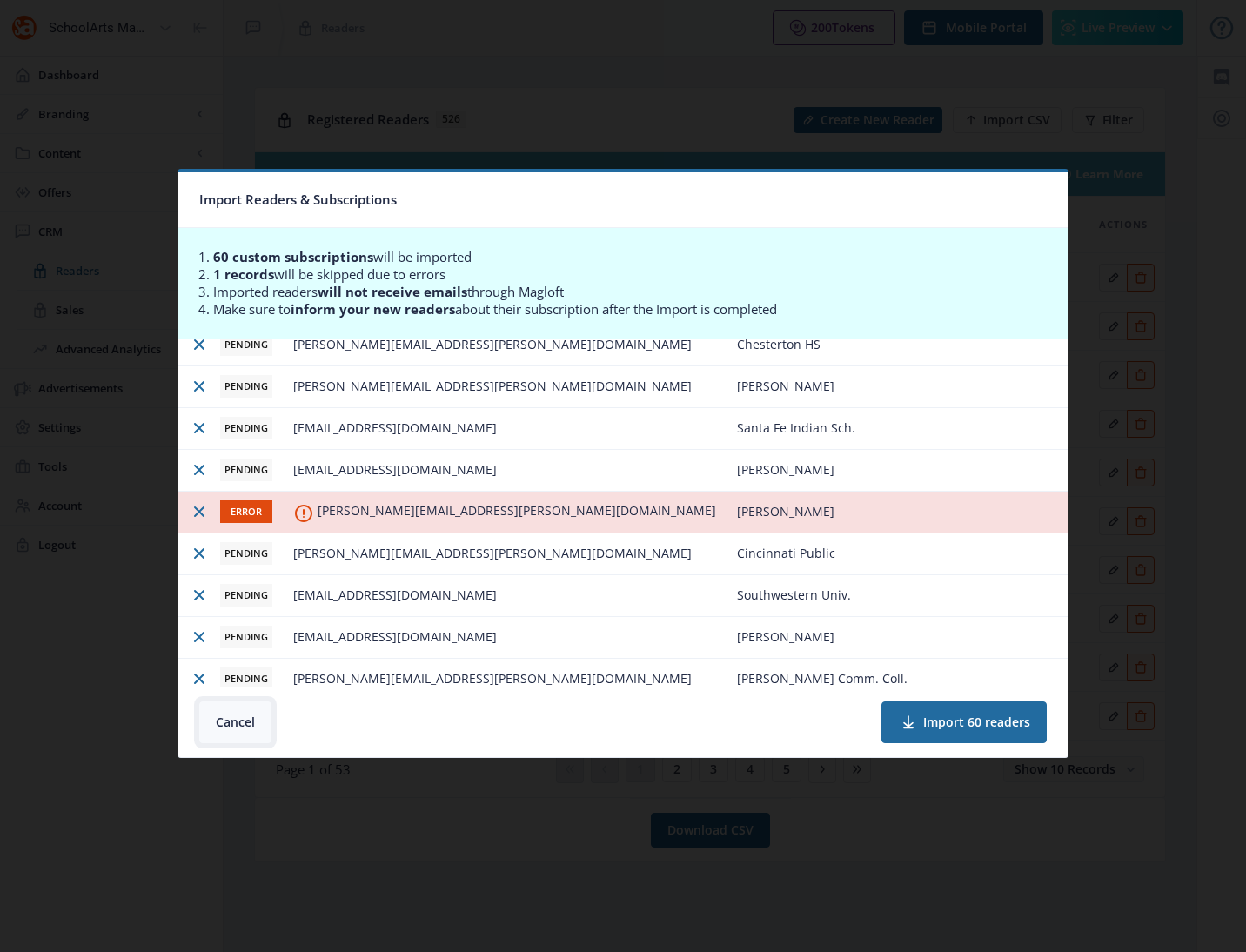
click at [240, 725] on button "Cancel" at bounding box center [235, 722] width 72 height 42
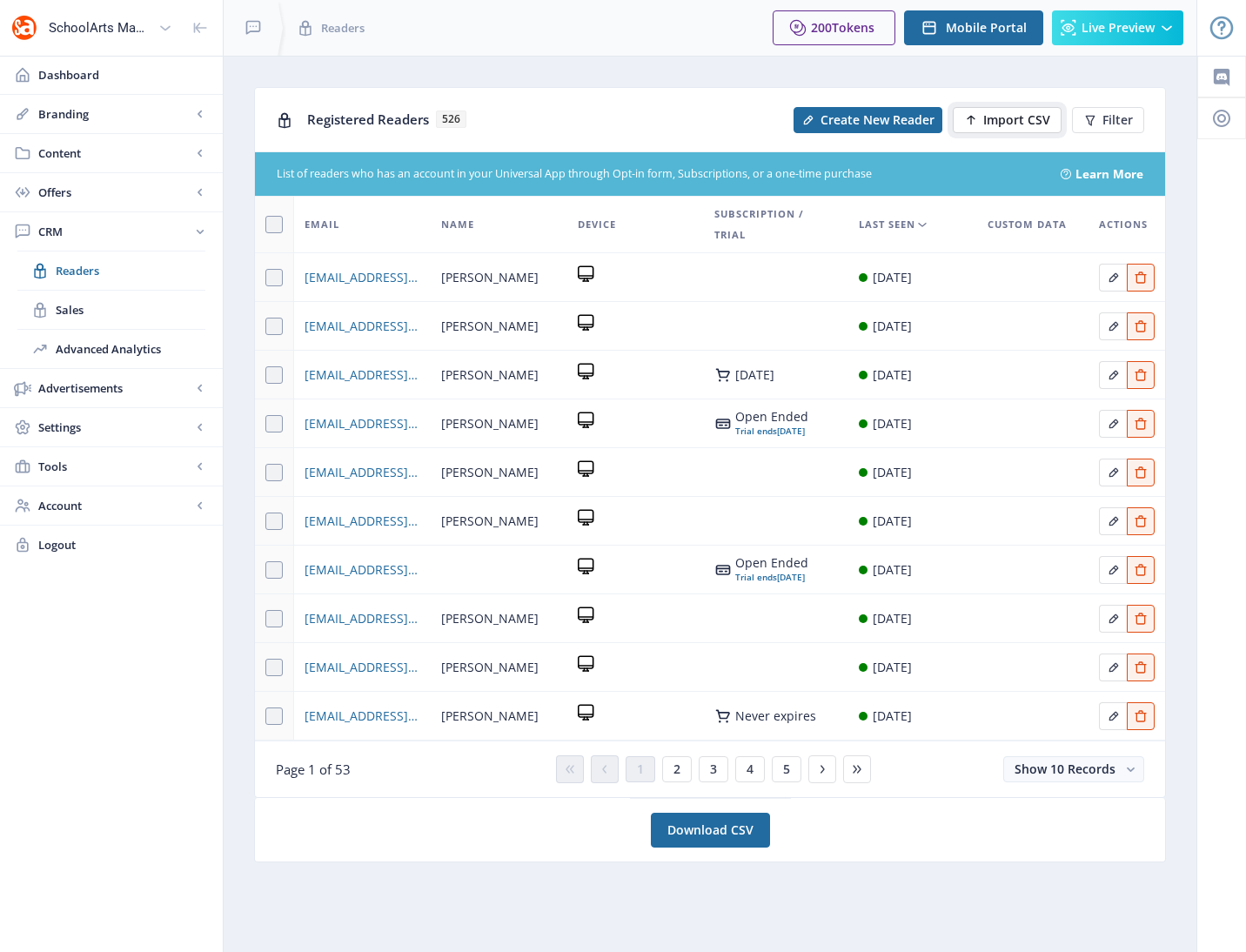
click at [1007, 120] on span "Import CSV" at bounding box center [1016, 120] width 67 height 14
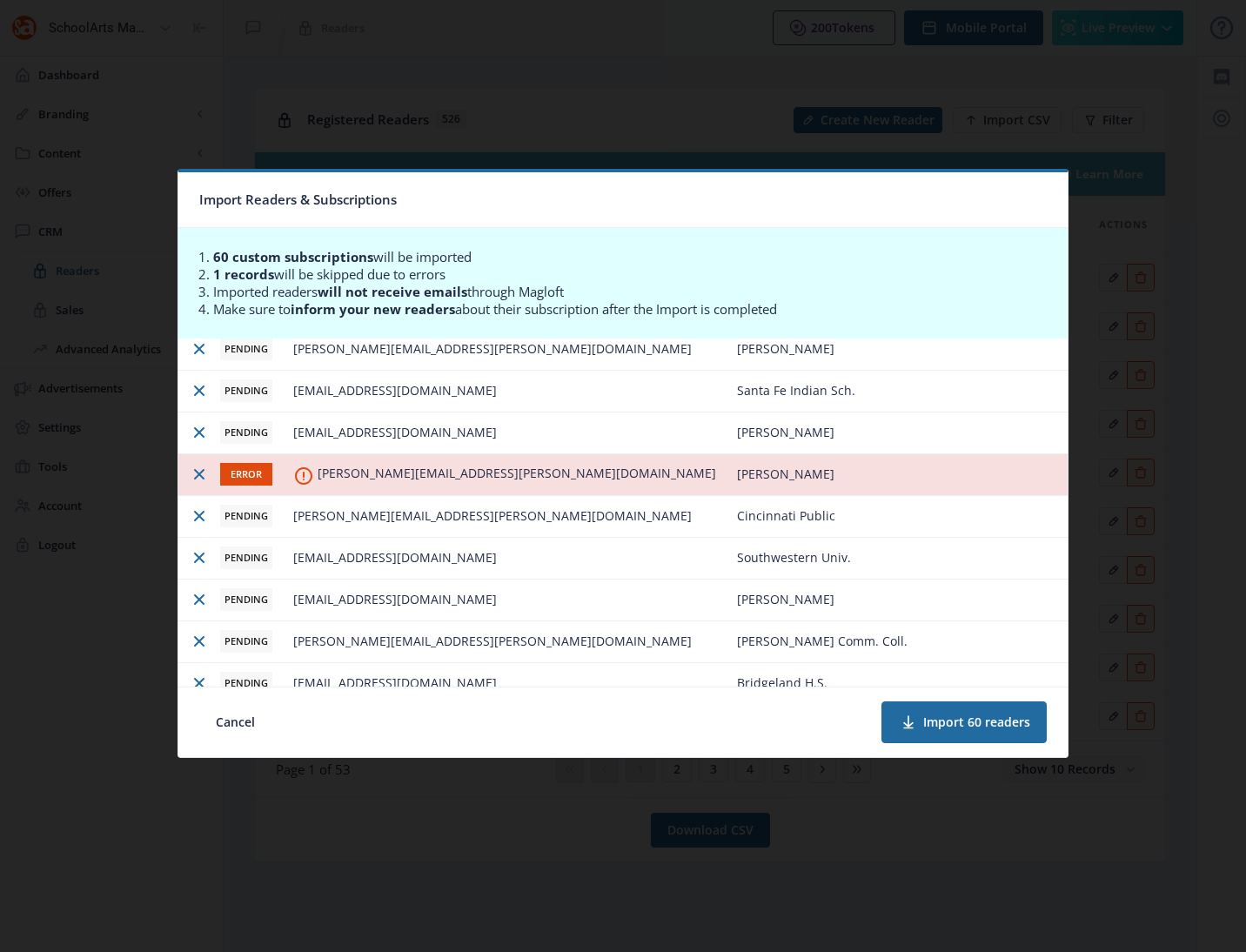
scroll to position [1198, 0]
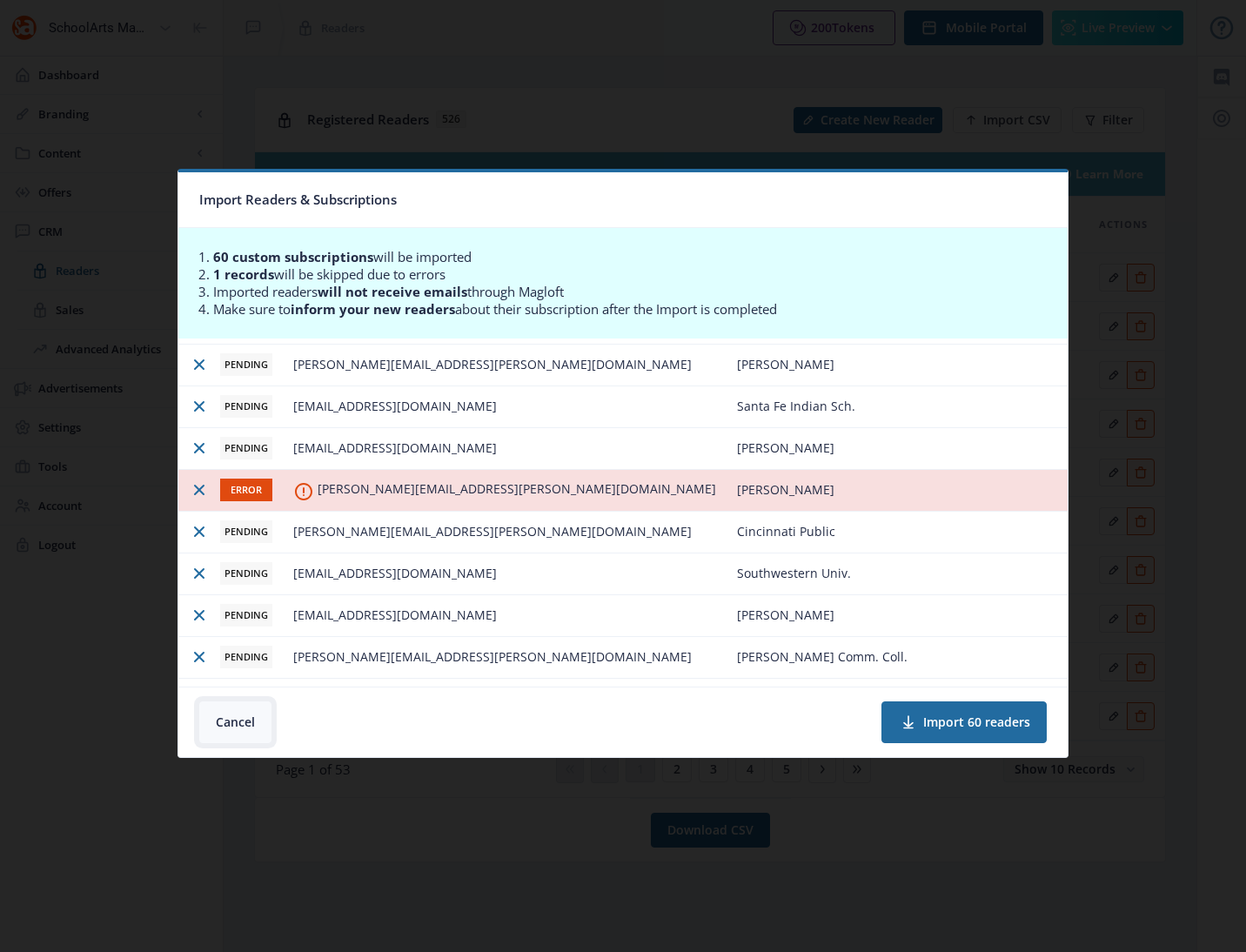
click at [233, 717] on button "Cancel" at bounding box center [235, 722] width 72 height 42
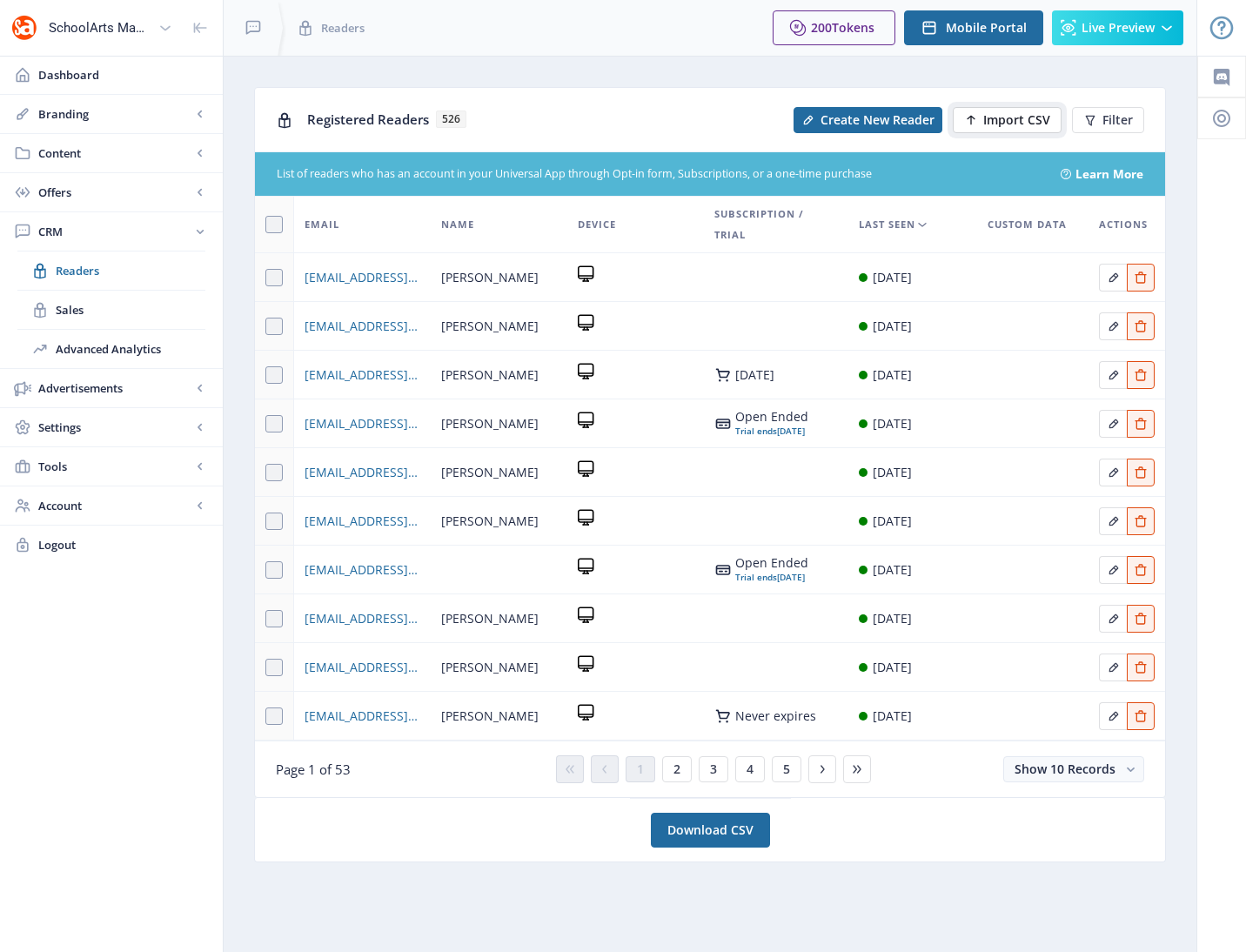
click at [989, 124] on span "Import CSV" at bounding box center [1016, 120] width 67 height 14
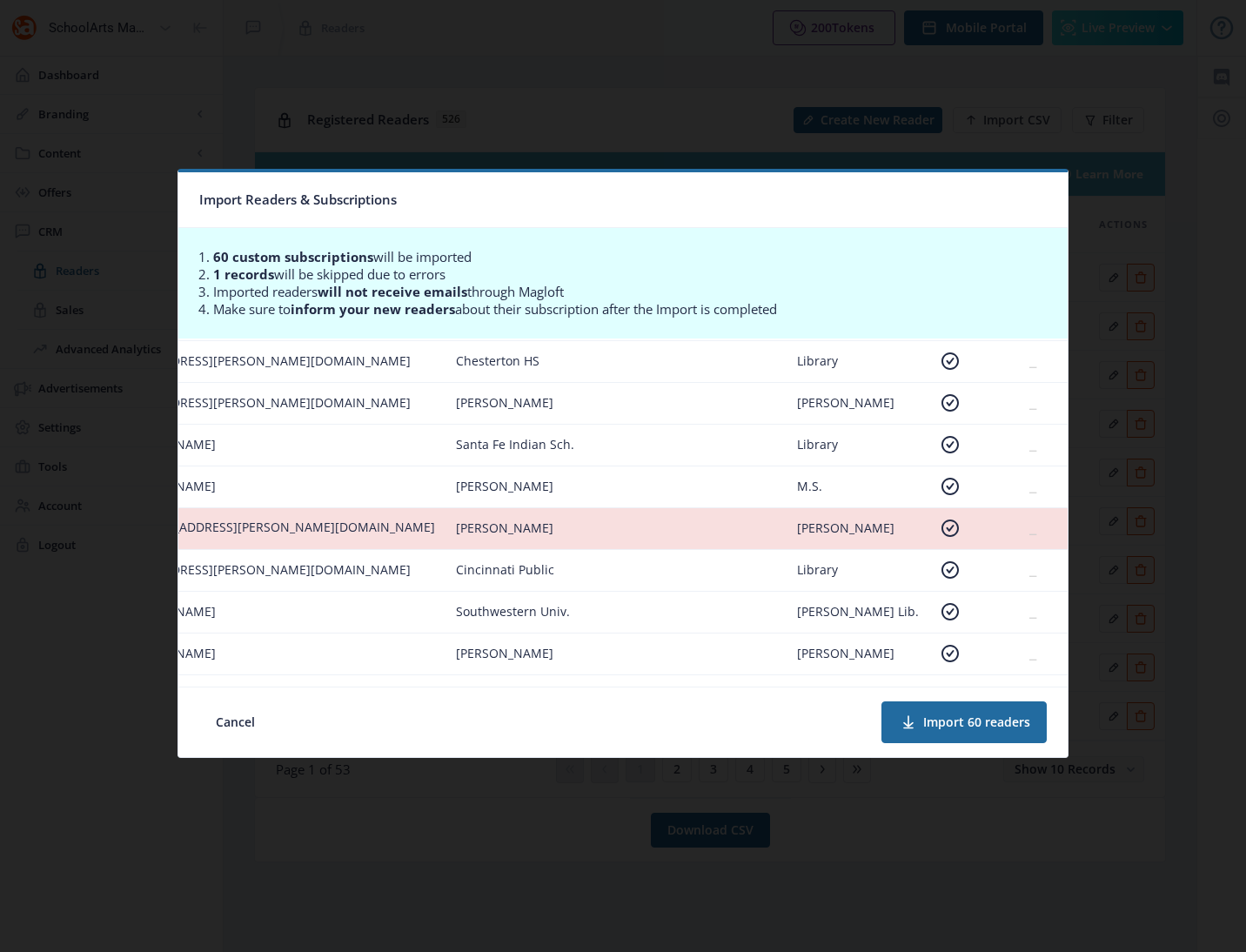
scroll to position [1161, 0]
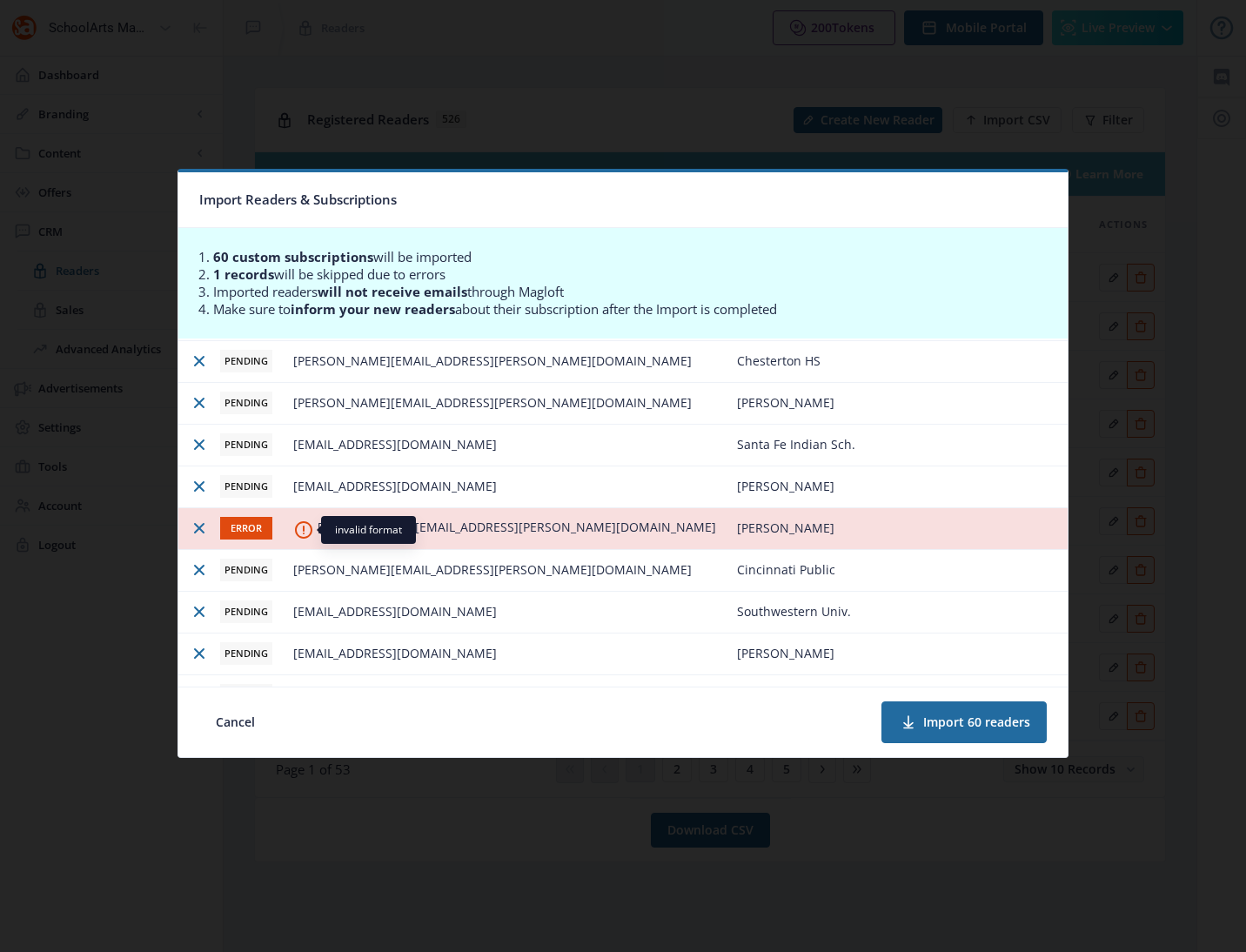
click at [303, 528] on icon at bounding box center [303, 529] width 17 height 17
click at [303, 527] on icon at bounding box center [303, 529] width 17 height 17
click at [303, 528] on icon at bounding box center [303, 529] width 17 height 17
click at [245, 531] on span "ERROR" at bounding box center [246, 528] width 52 height 23
click at [224, 718] on button "Cancel" at bounding box center [235, 722] width 72 height 42
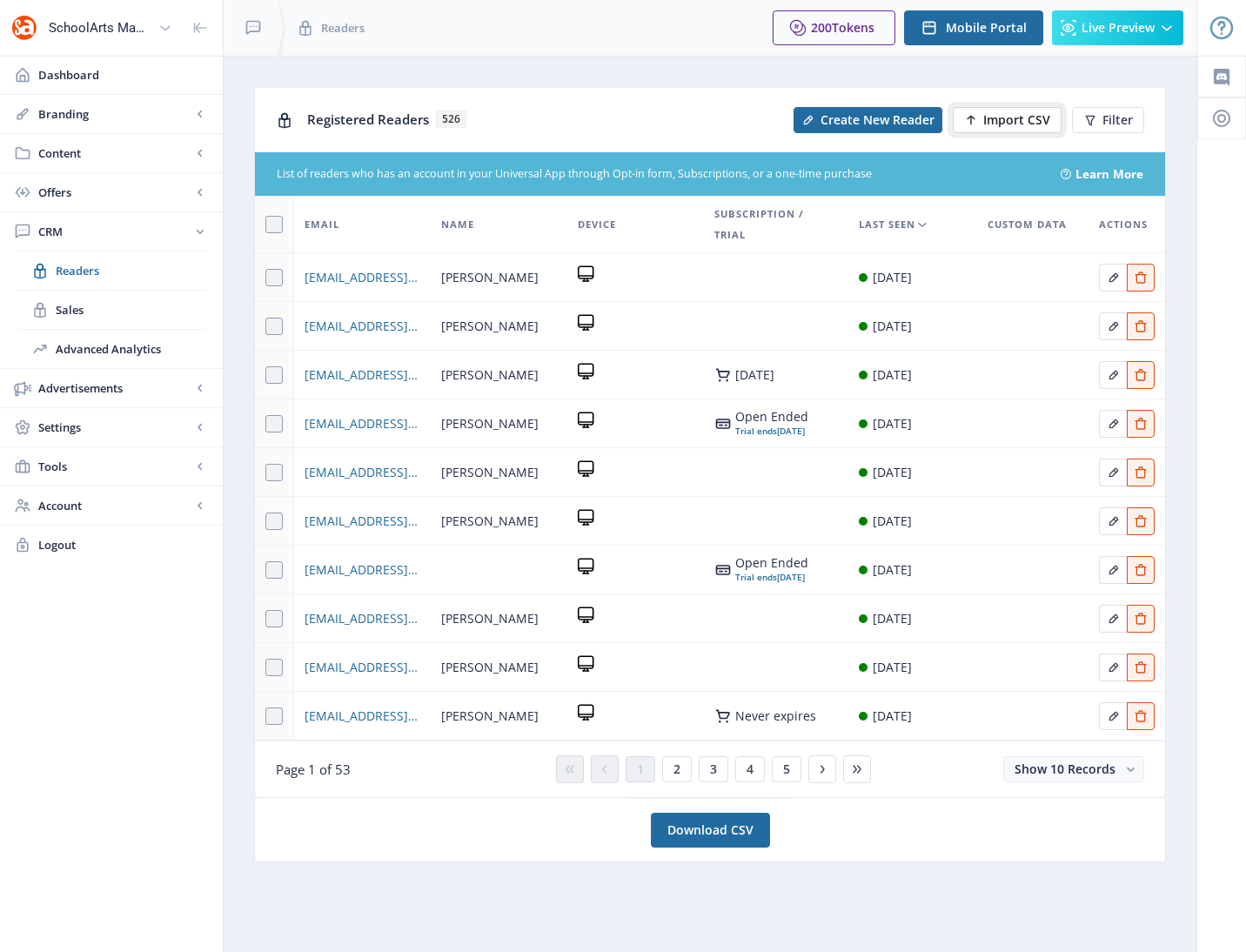
click at [989, 116] on span "Import CSV" at bounding box center [1016, 120] width 67 height 14
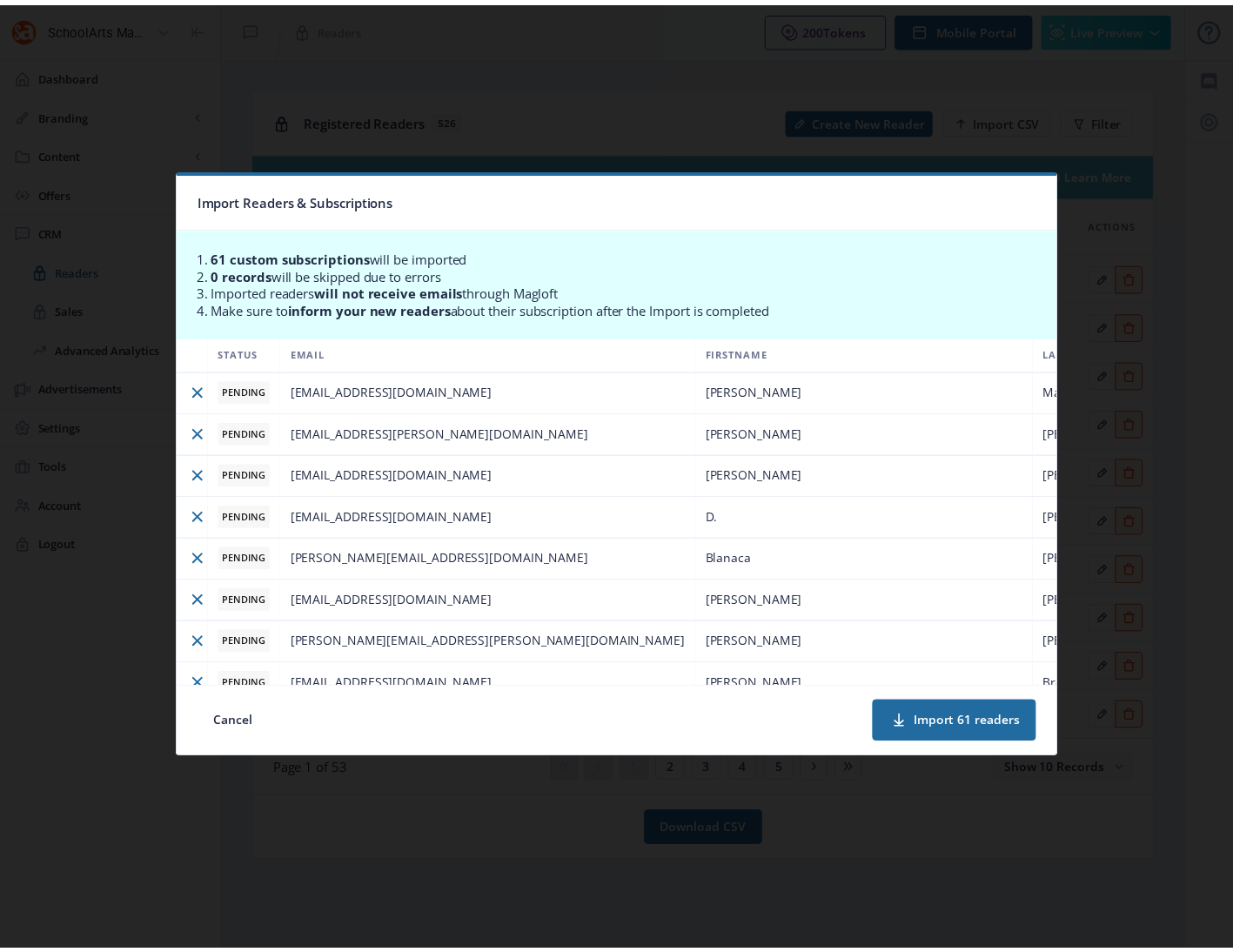
scroll to position [0, 0]
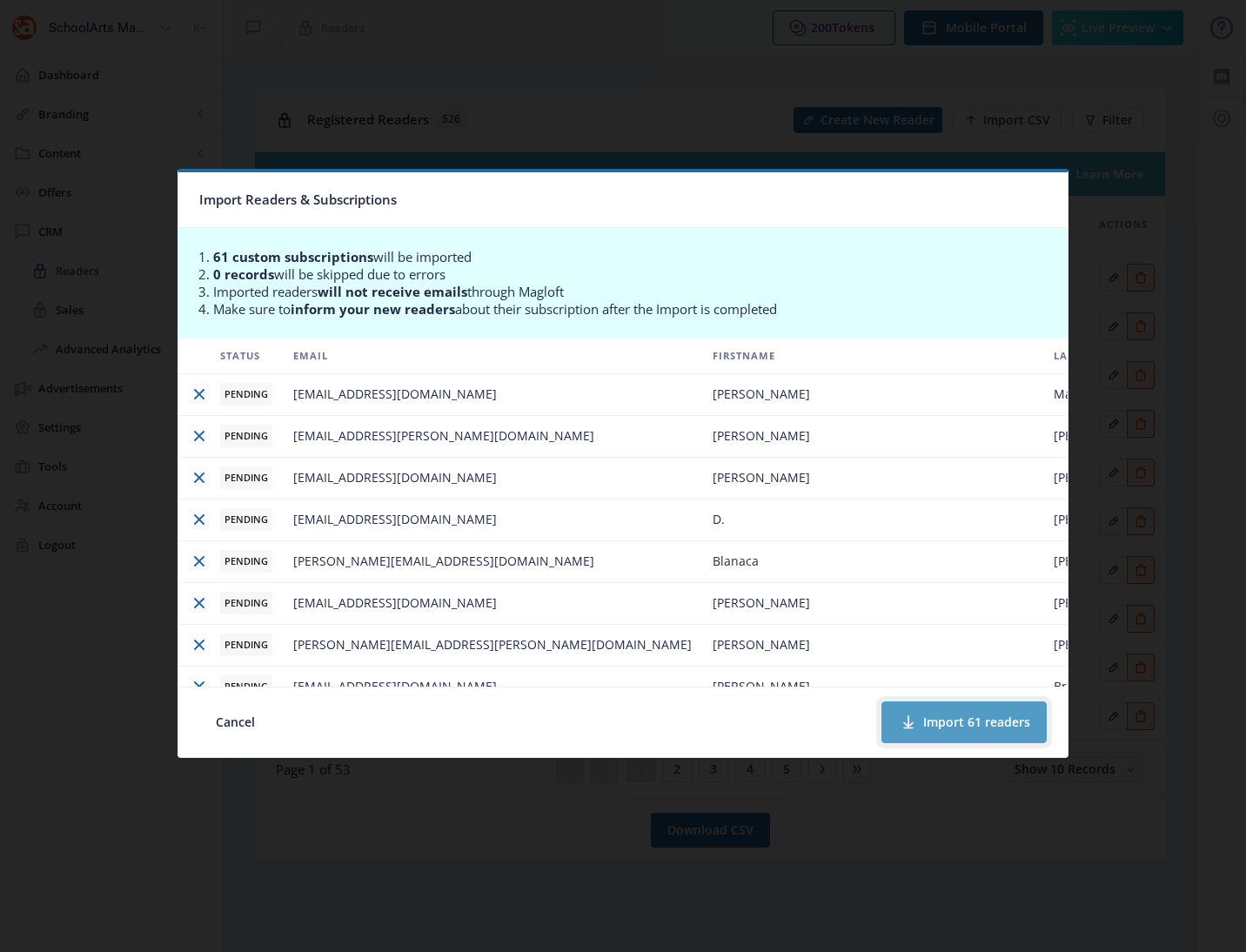
click at [938, 714] on button "Import 61 readers" at bounding box center [964, 722] width 165 height 42
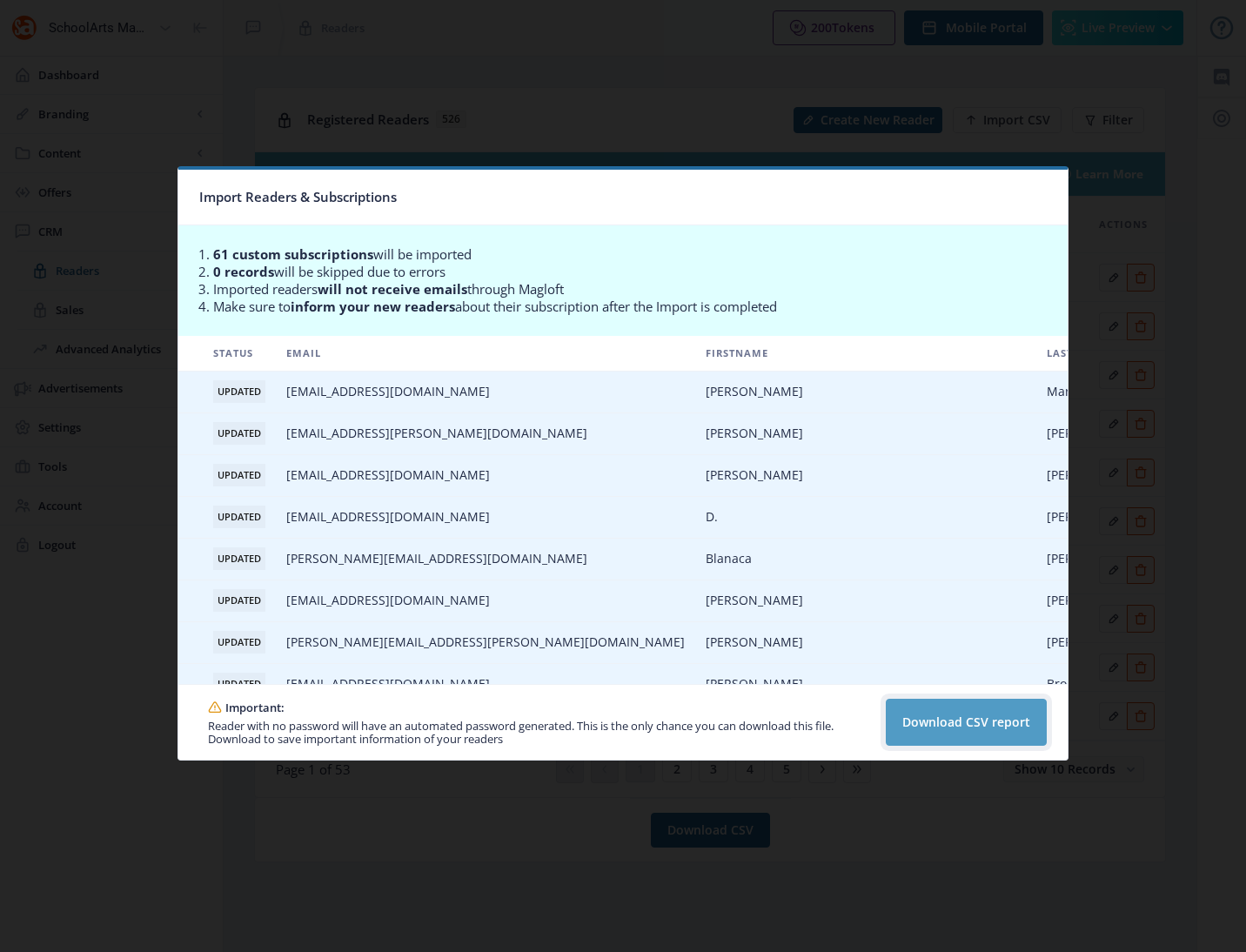
click at [920, 726] on button "Download CSV report" at bounding box center [966, 721] width 161 height 47
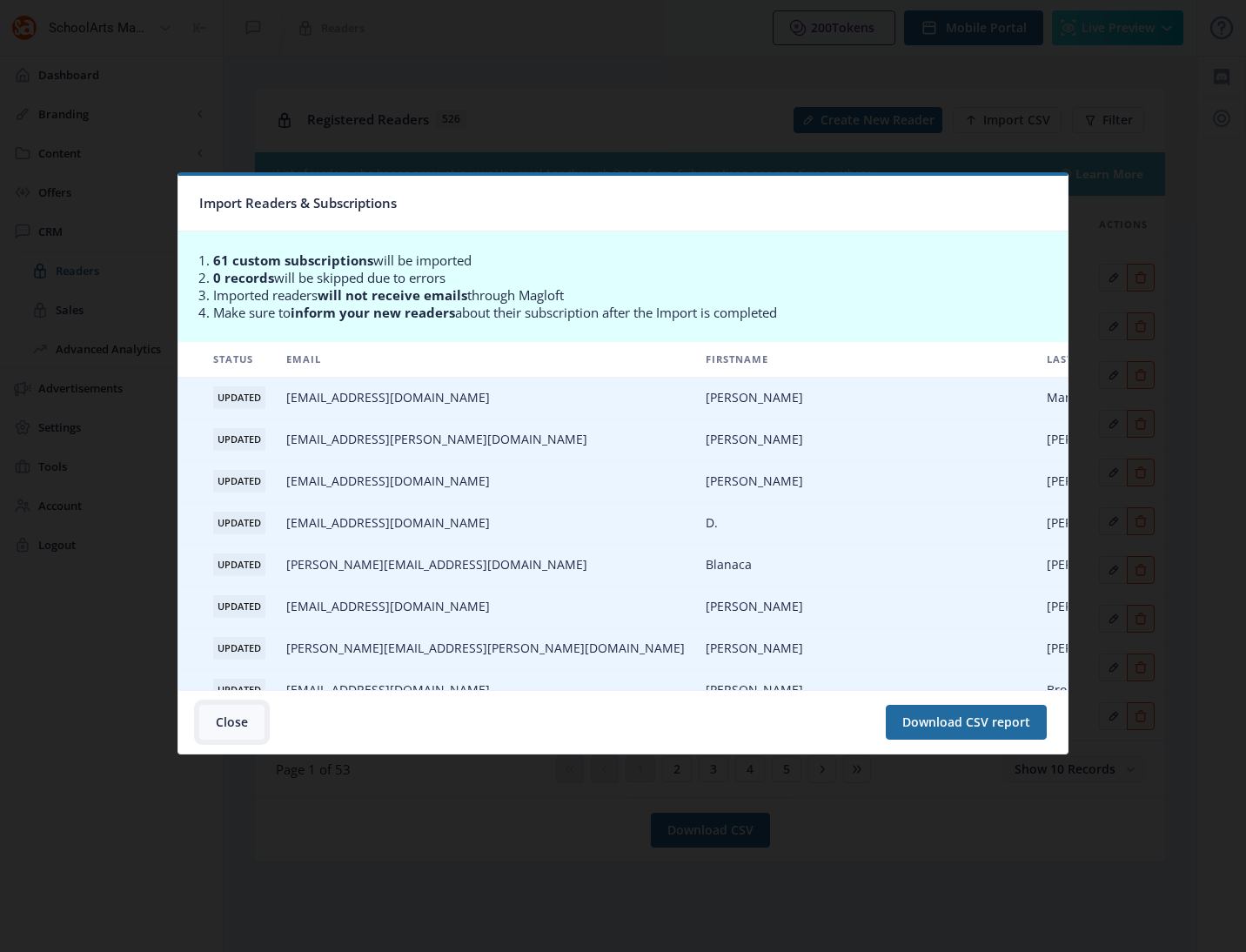
click at [232, 716] on button "Close" at bounding box center [231, 722] width 65 height 35
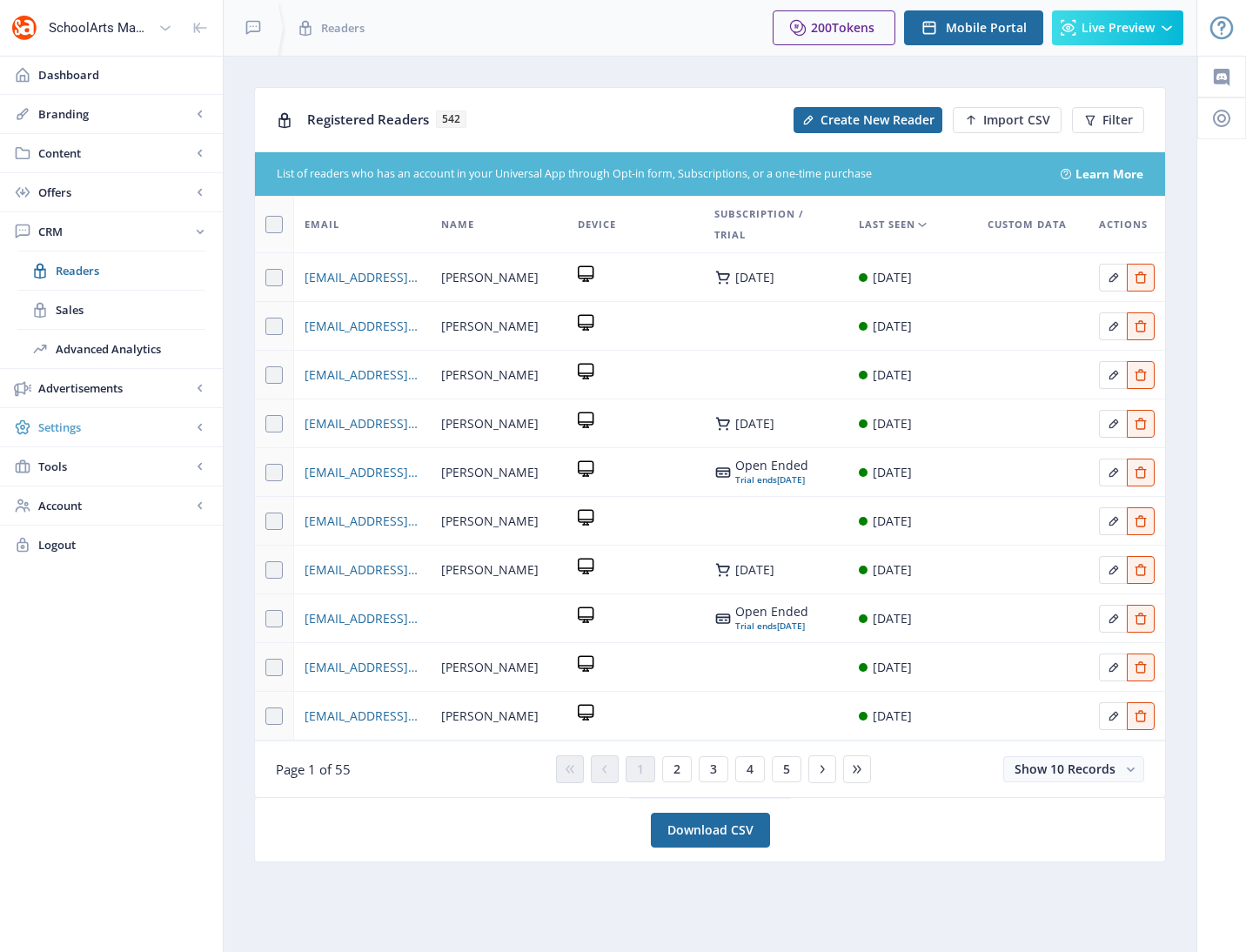
click at [81, 430] on span "Settings" at bounding box center [115, 426] width 153 height 17
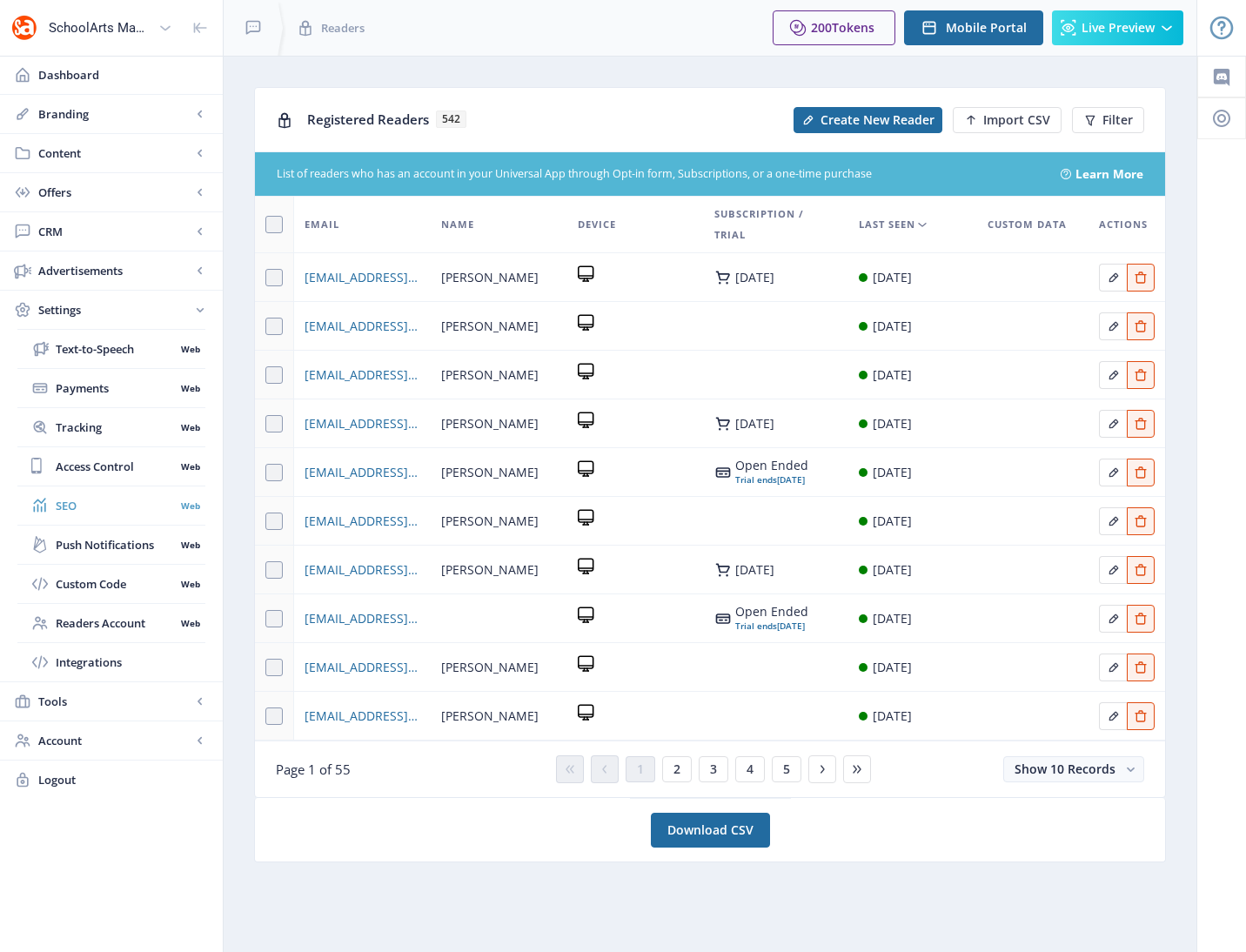
click at [70, 507] on span "SEO" at bounding box center [115, 505] width 120 height 17
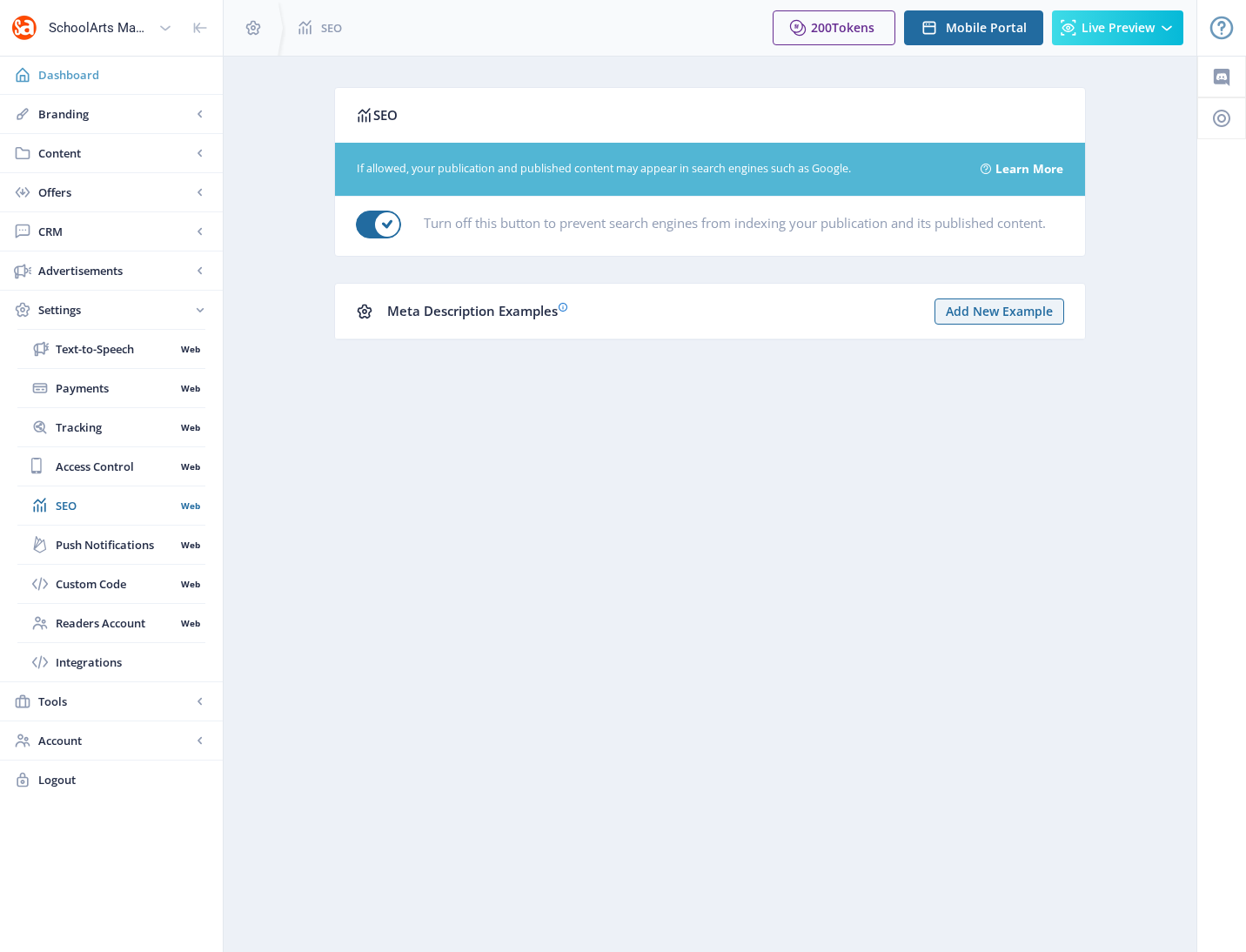
click at [80, 81] on span "Dashboard" at bounding box center [123, 74] width 171 height 17
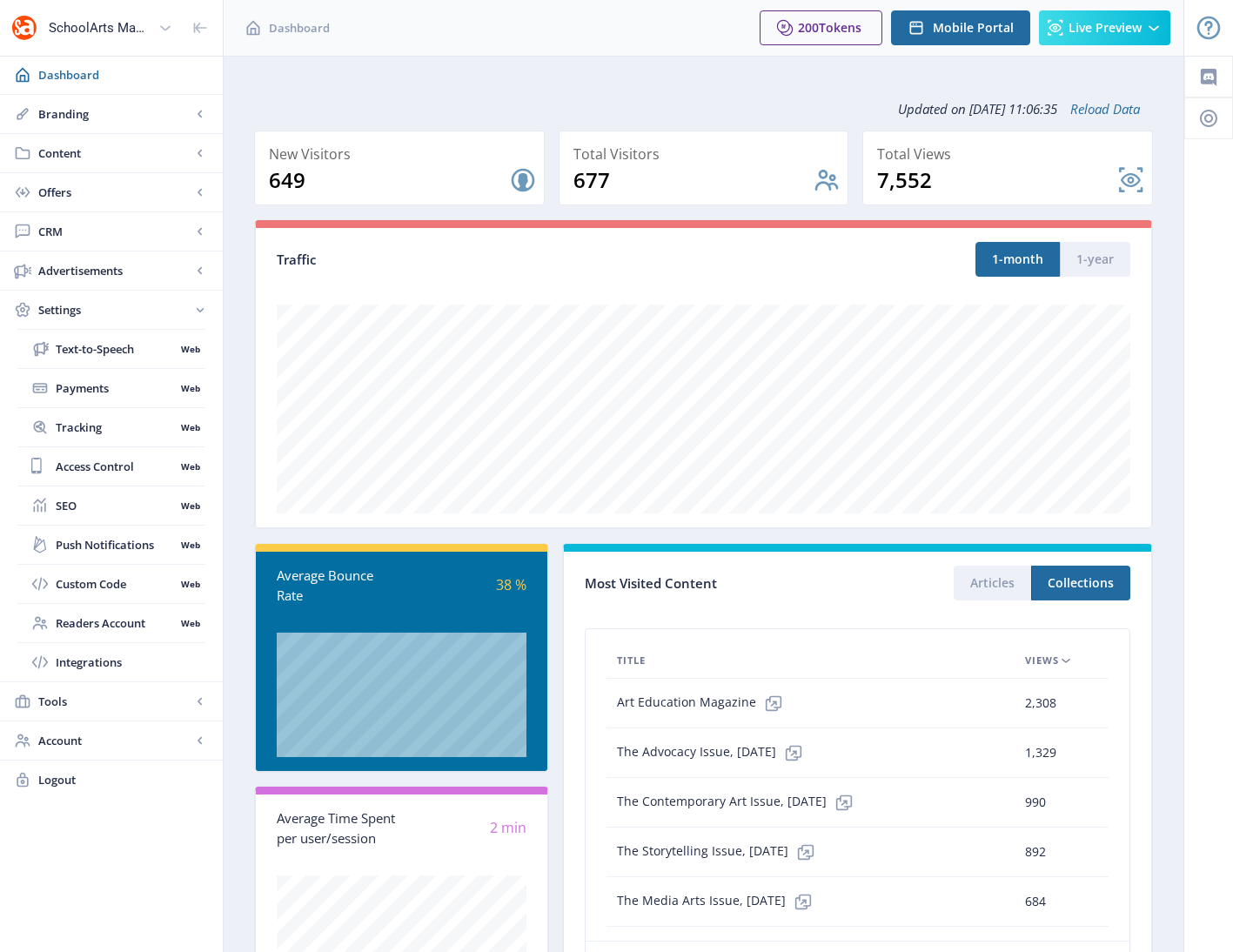
scroll to position [112, 0]
